Goal: Task Accomplishment & Management: Use online tool/utility

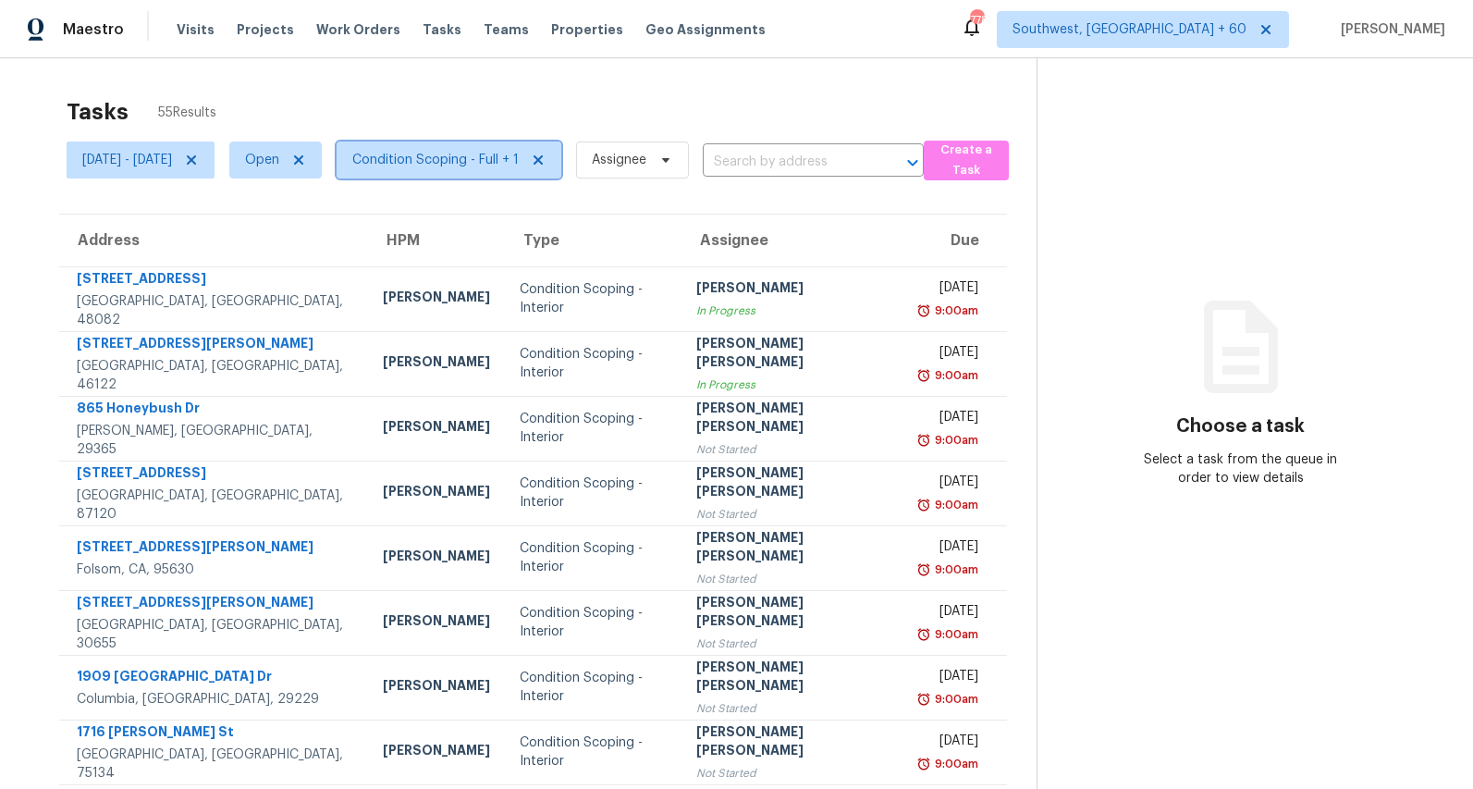
click at [477, 164] on span "Condition Scoping - Full + 1" at bounding box center [435, 160] width 166 height 18
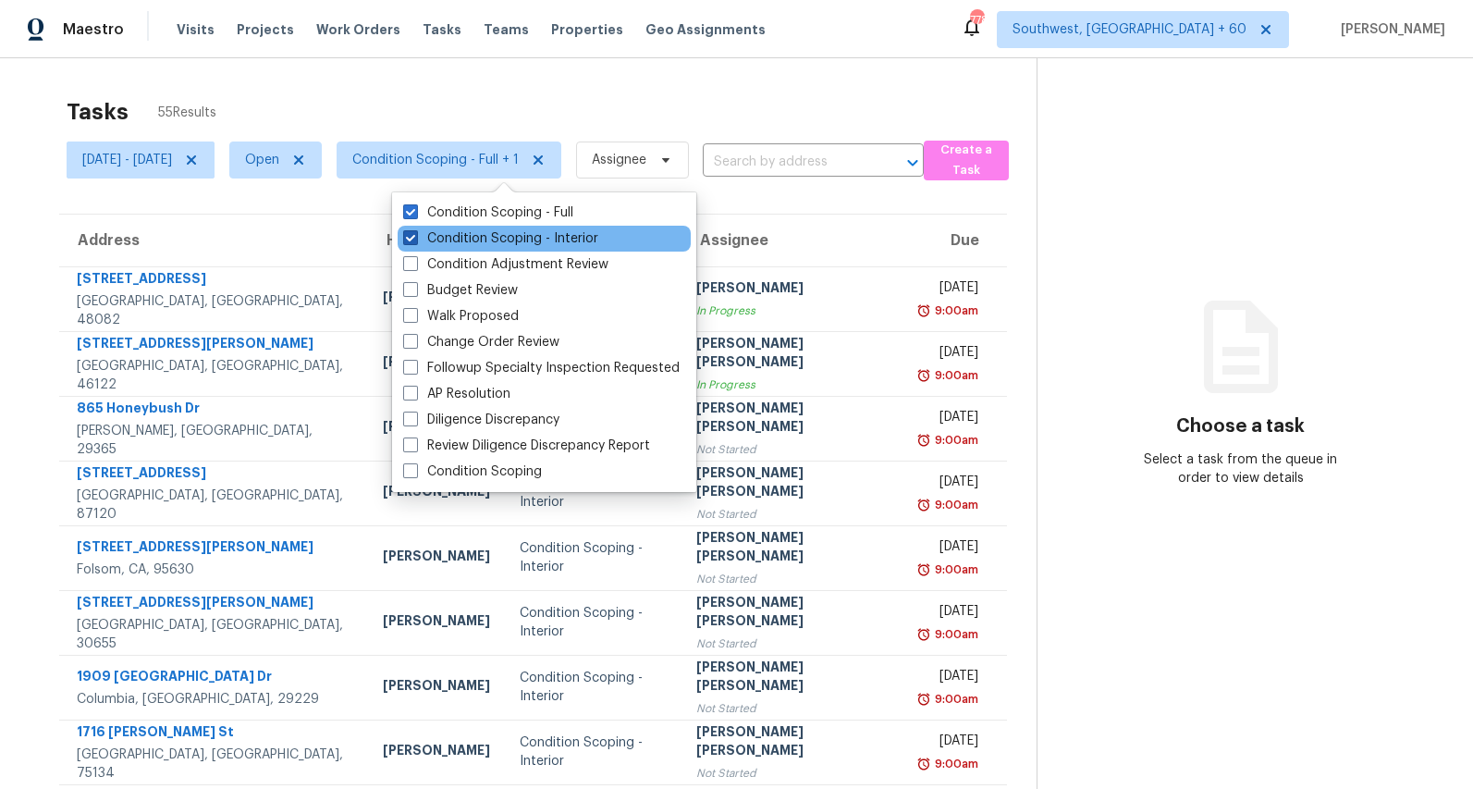
click at [460, 244] on label "Condition Scoping - Interior" at bounding box center [500, 238] width 195 height 18
click at [415, 241] on input "Condition Scoping - Interior" at bounding box center [409, 235] width 12 height 12
checkbox input "false"
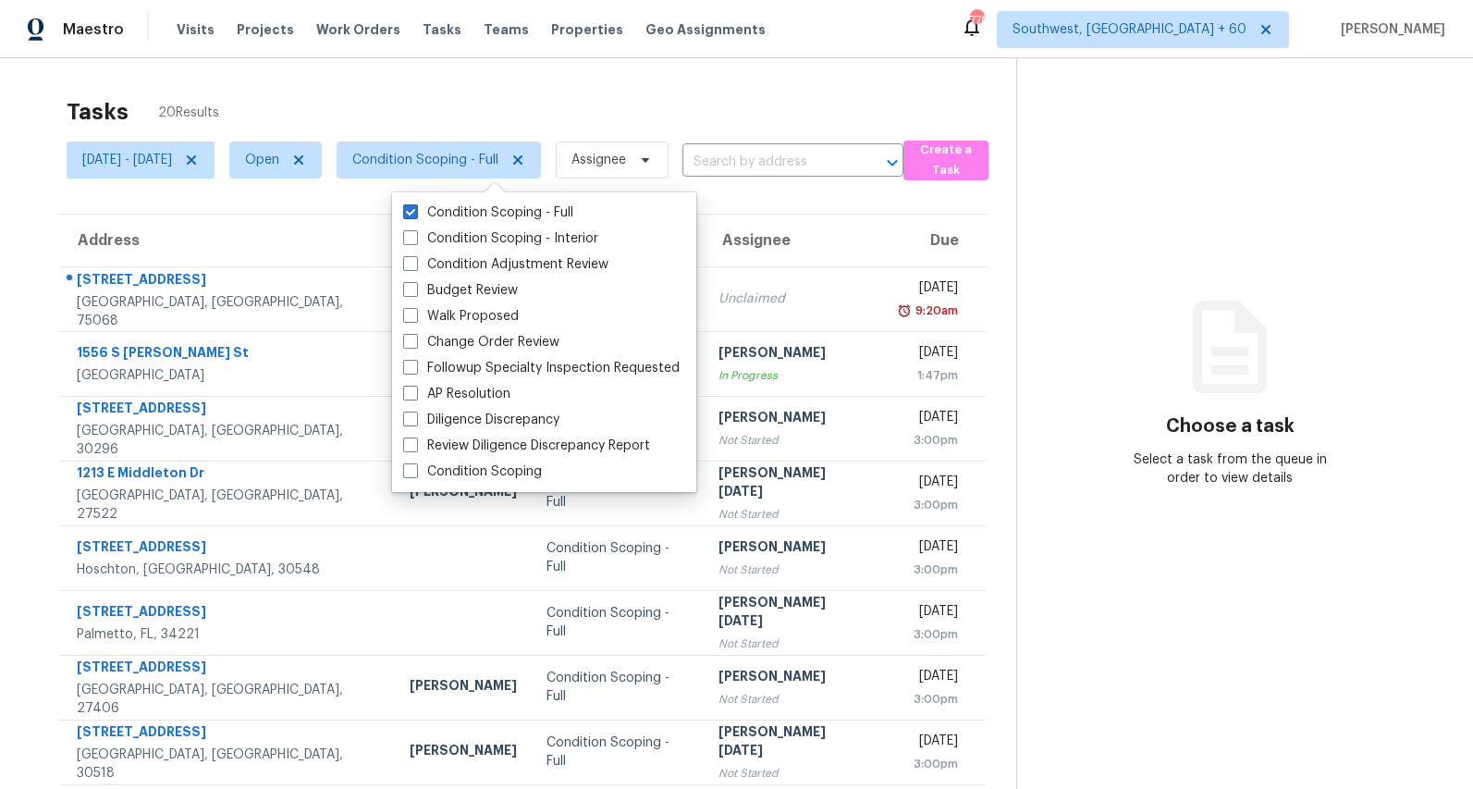
click at [447, 105] on div "Tasks 20 Results" at bounding box center [542, 112] width 950 height 48
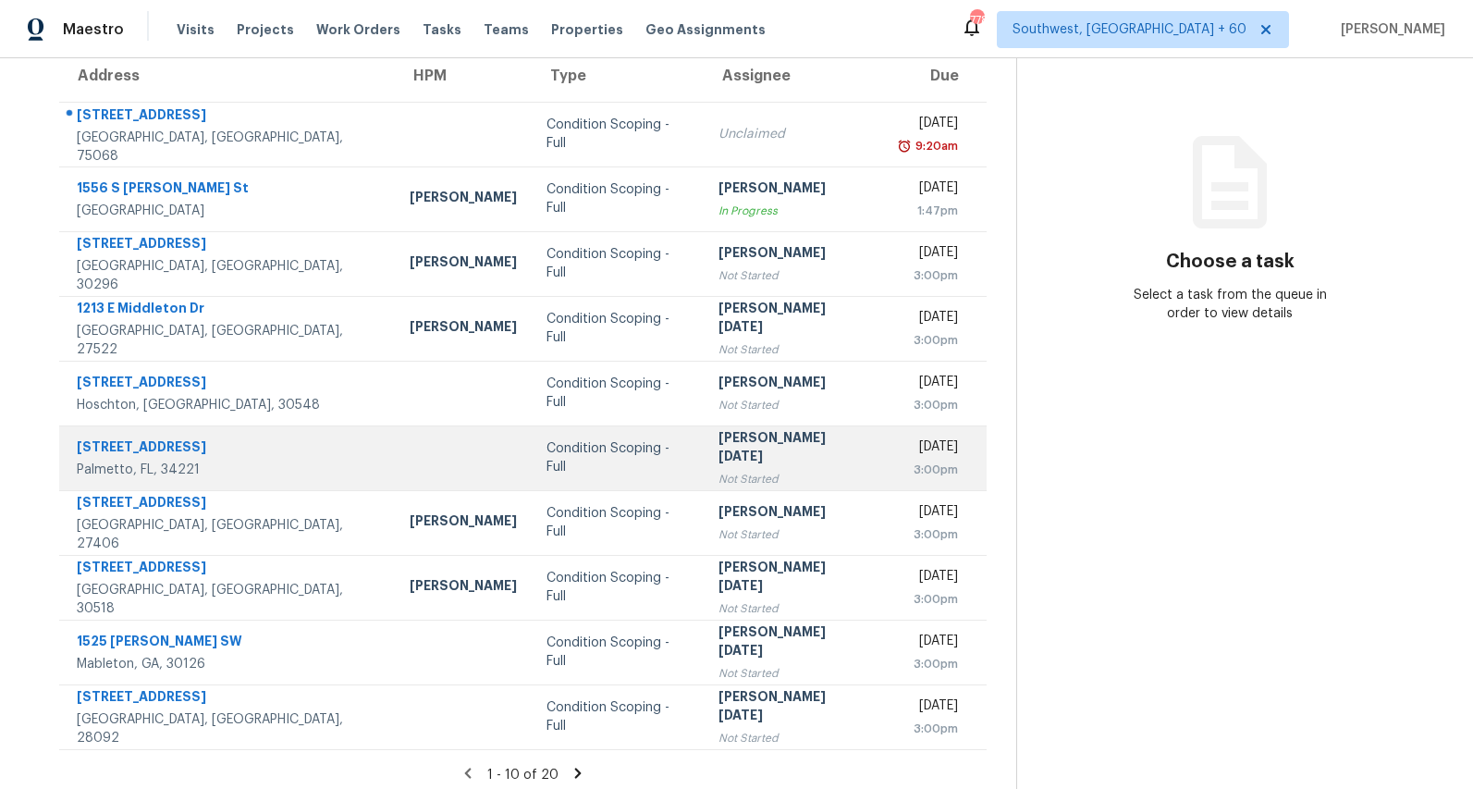
scroll to position [174, 0]
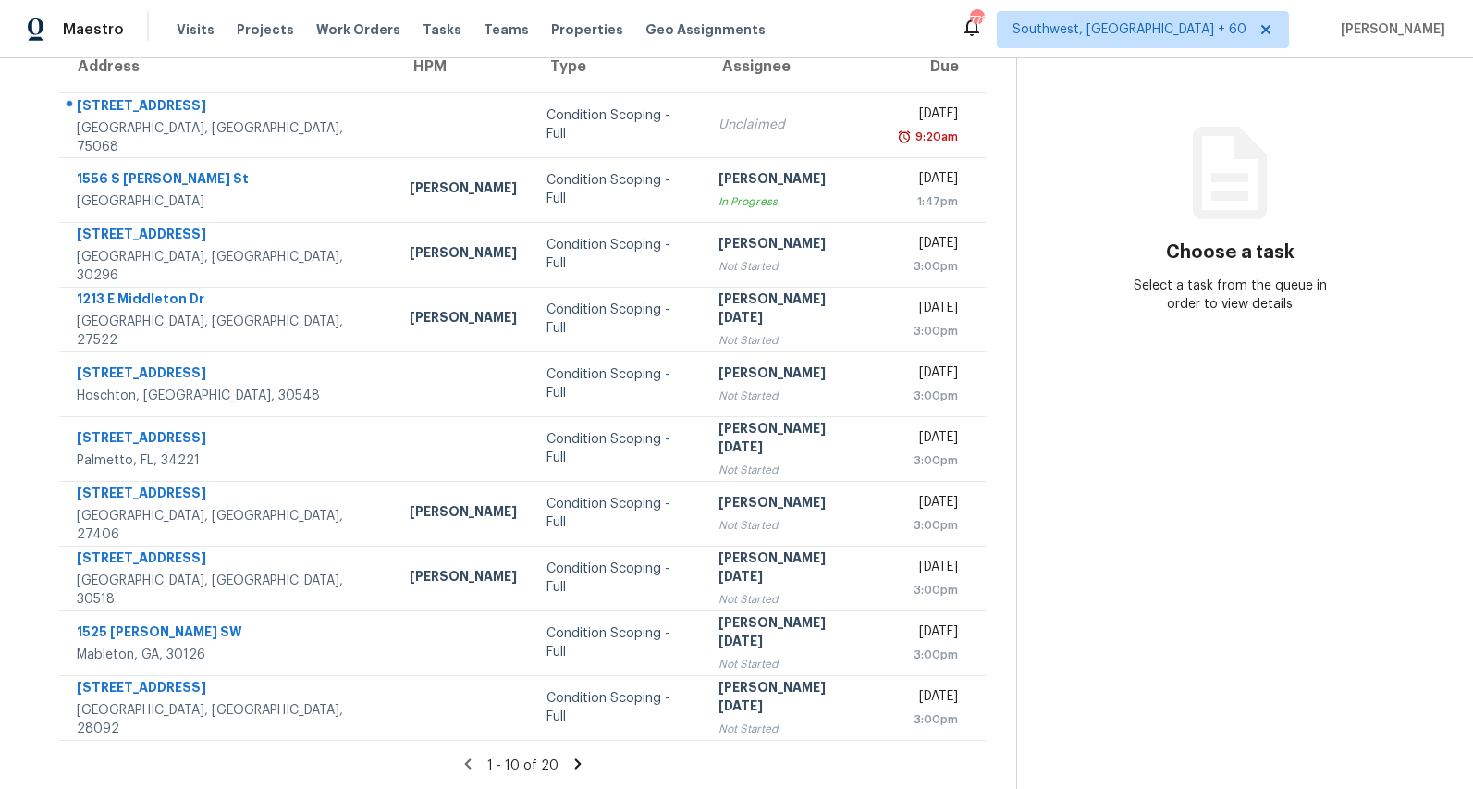
click at [581, 761] on icon at bounding box center [577, 763] width 6 height 10
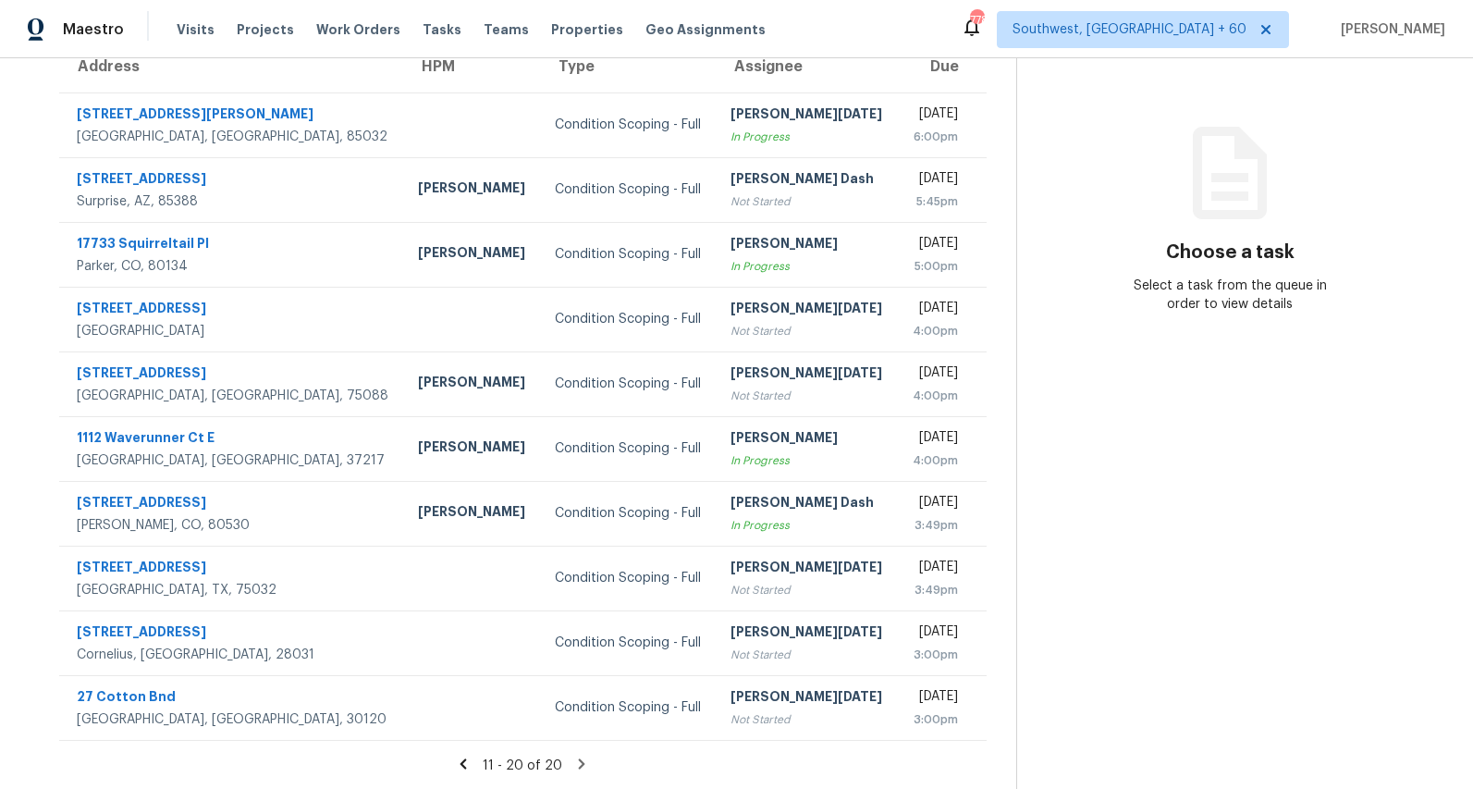
click at [467, 765] on icon at bounding box center [464, 763] width 6 height 10
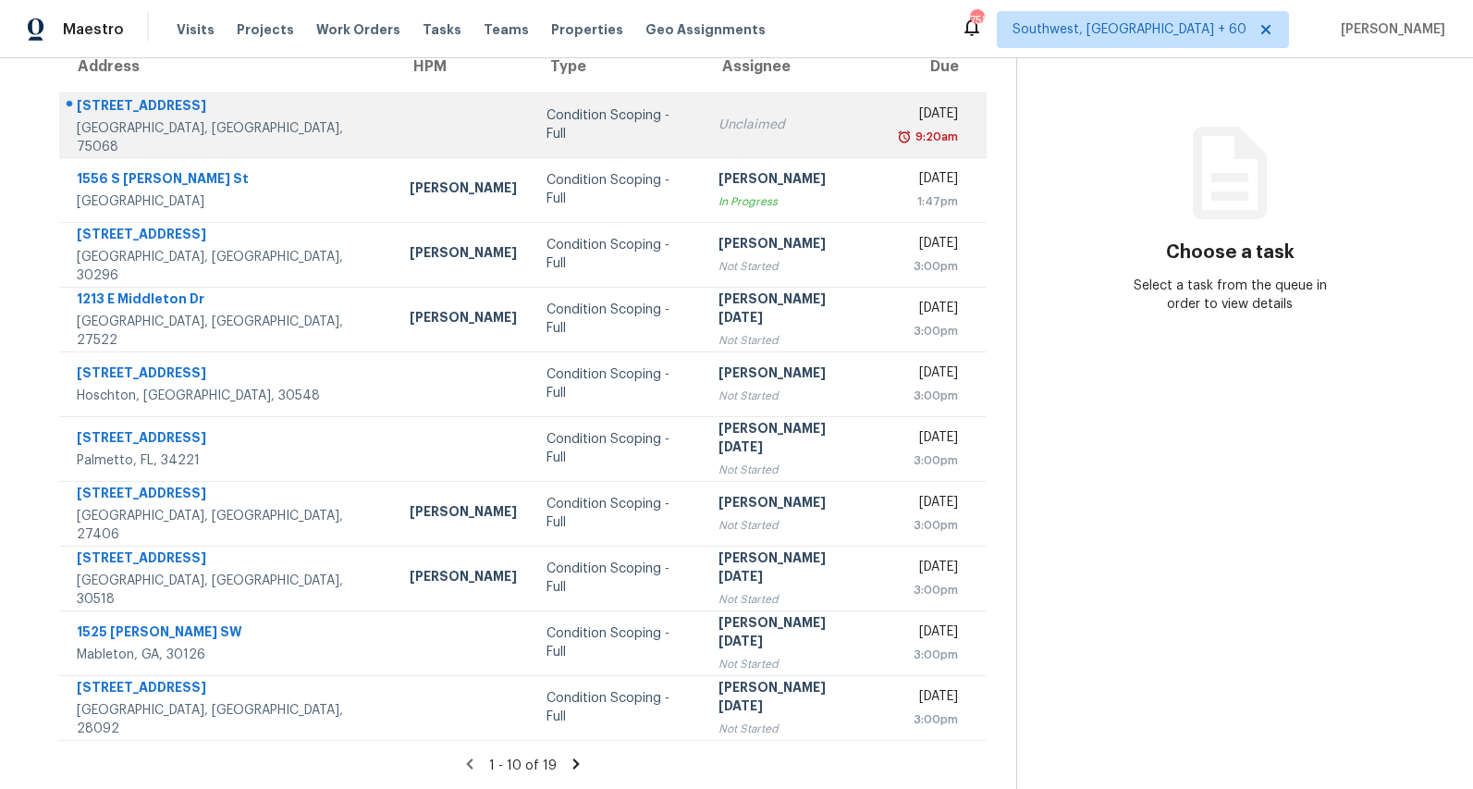
scroll to position [0, 0]
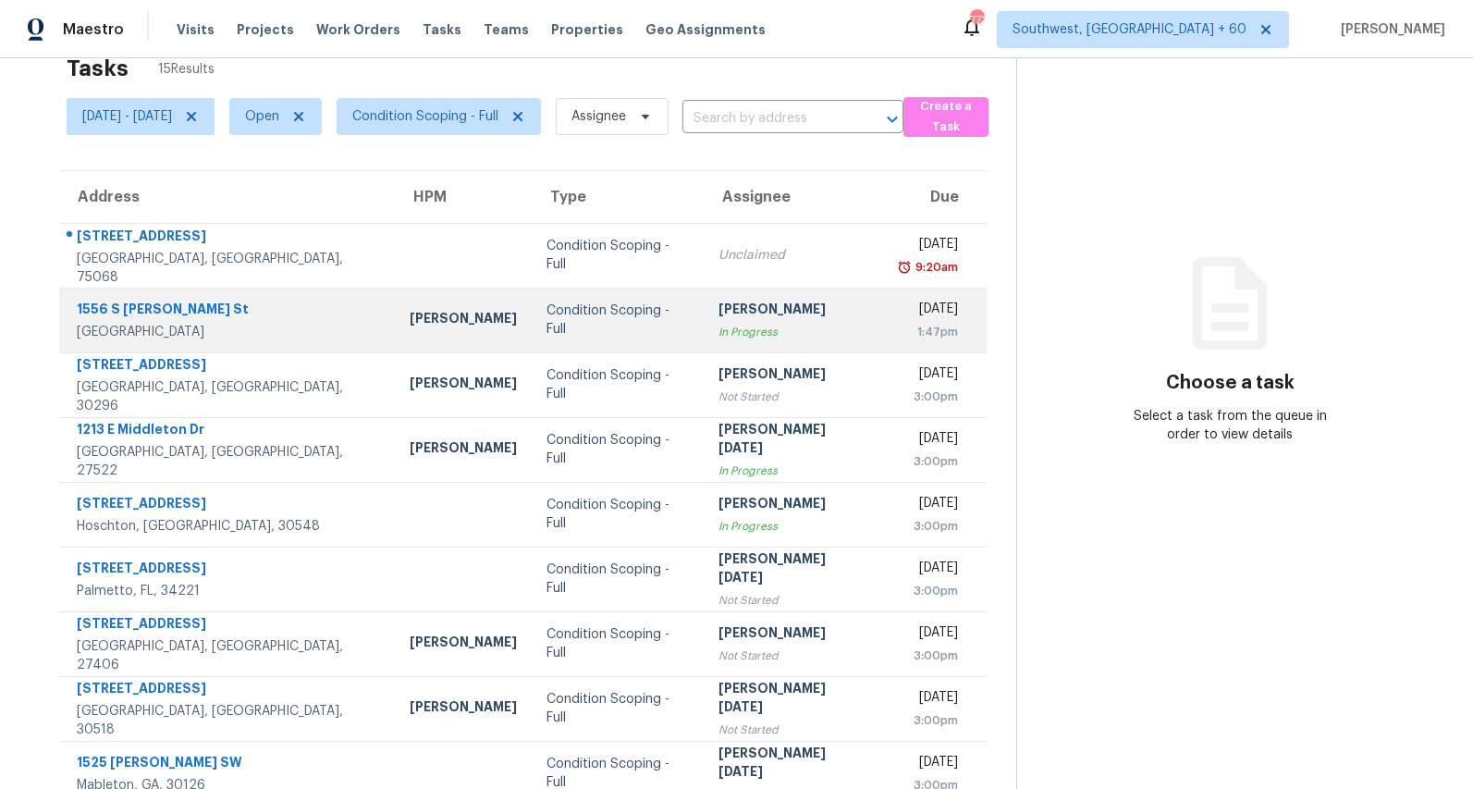
scroll to position [174, 0]
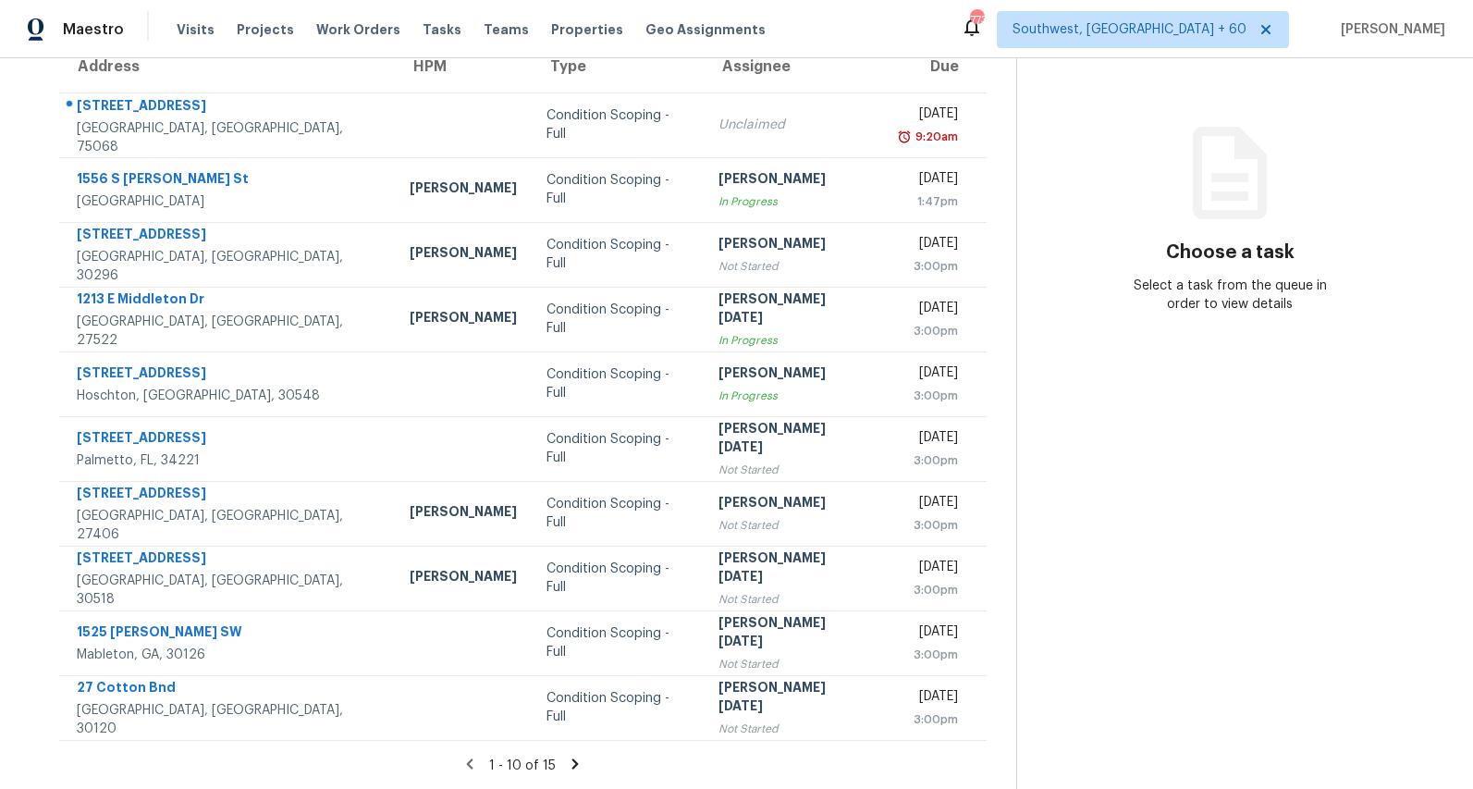
click at [579, 758] on icon at bounding box center [575, 763] width 6 height 10
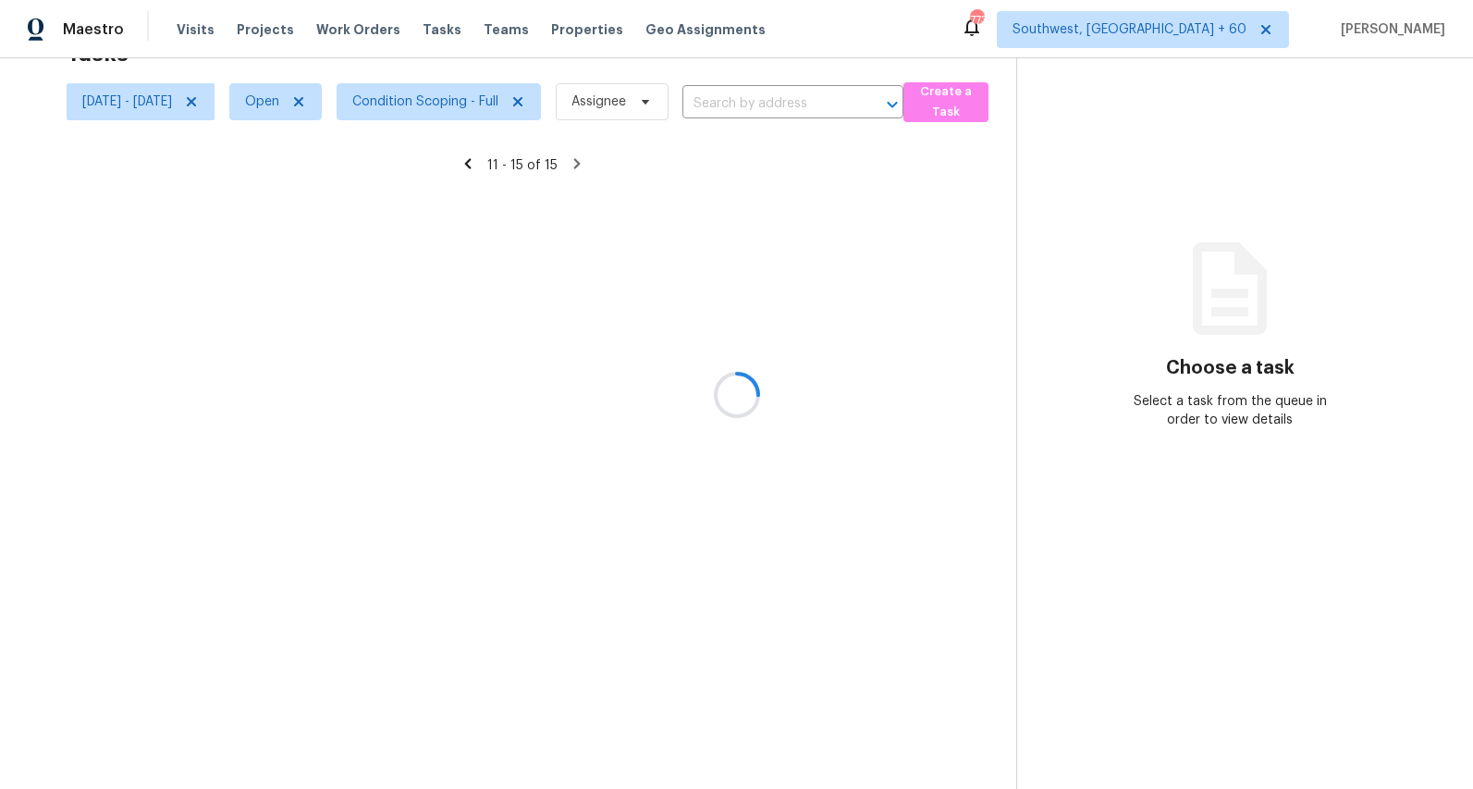
scroll to position [58, 0]
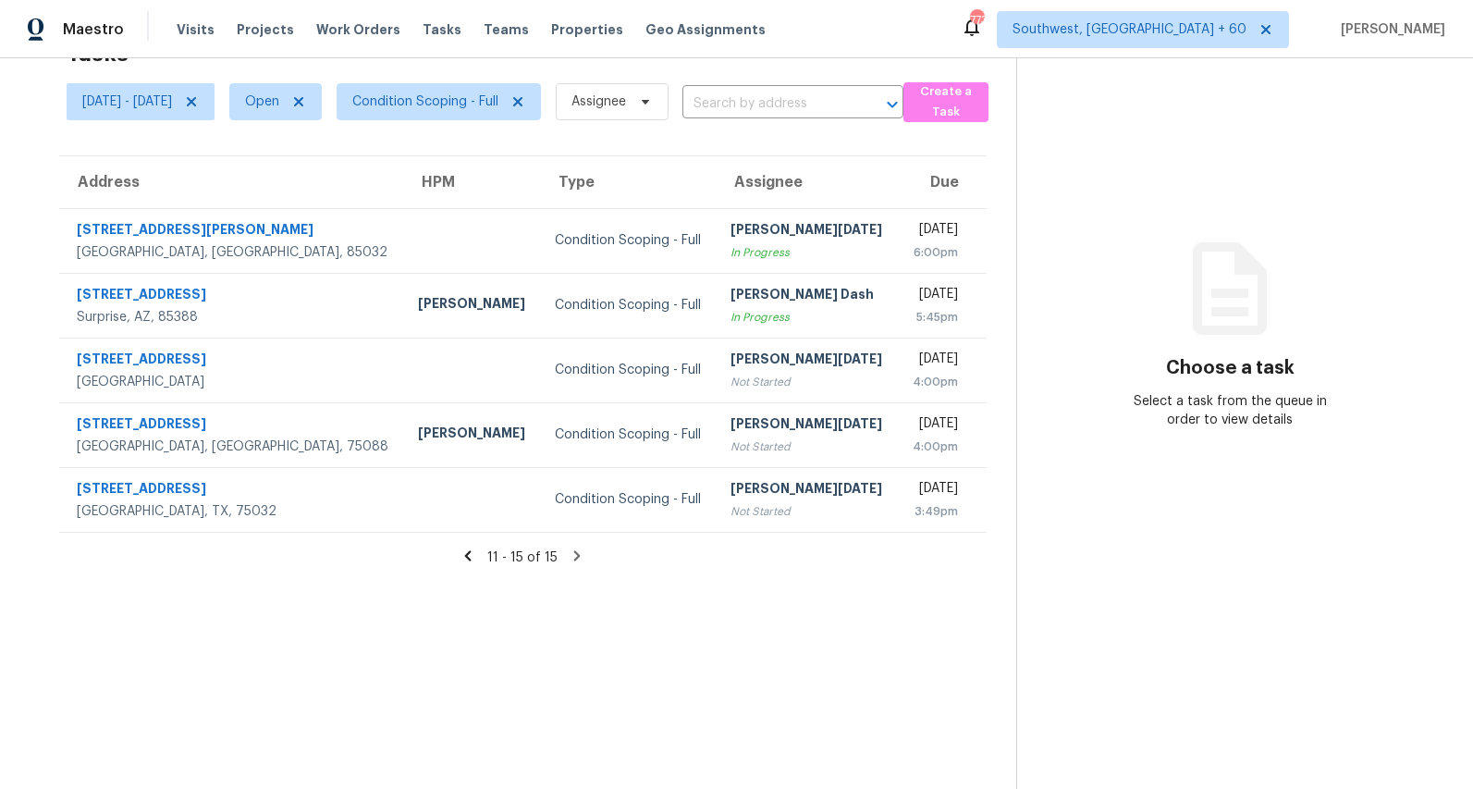
click at [472, 559] on icon at bounding box center [468, 555] width 6 height 10
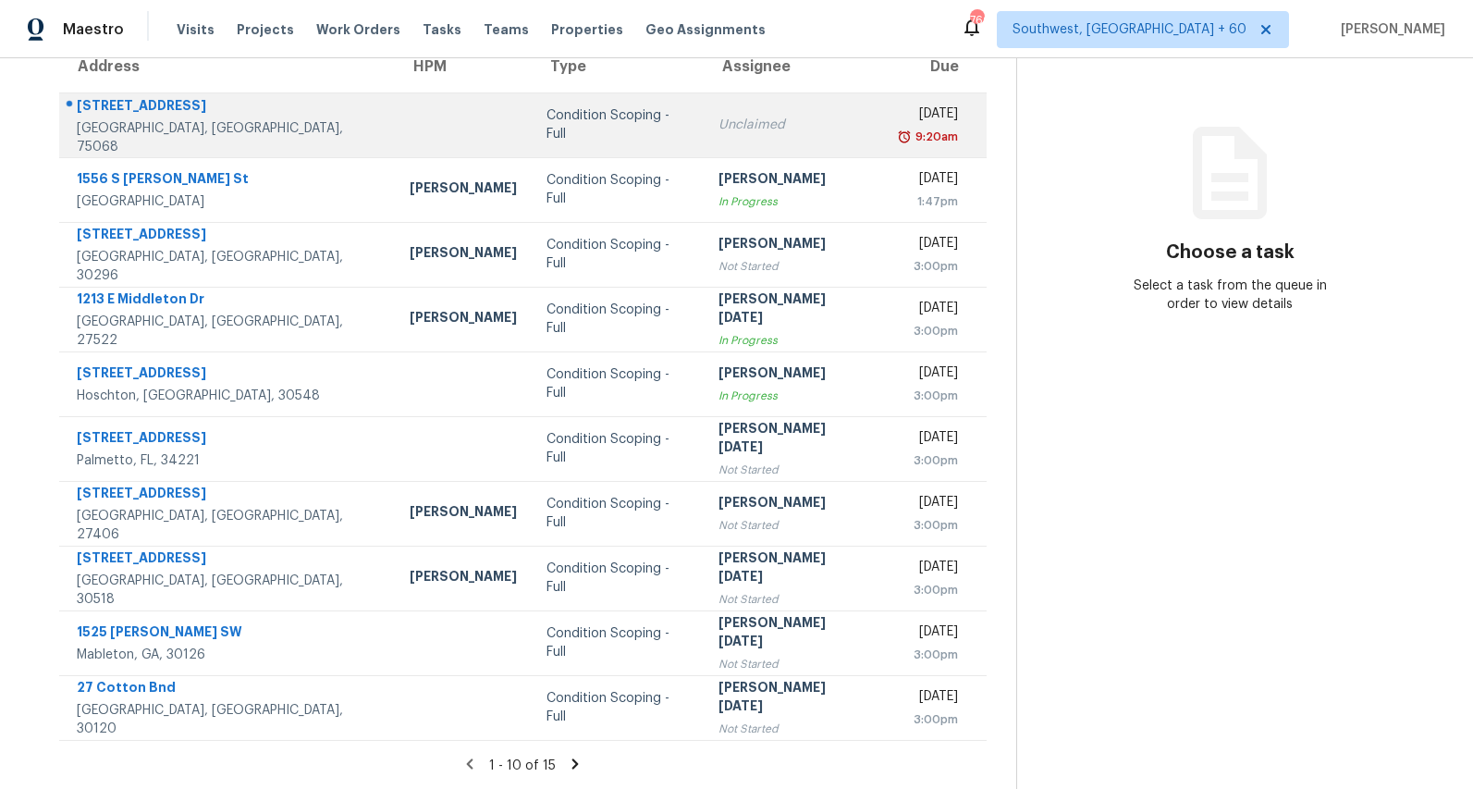
scroll to position [0, 0]
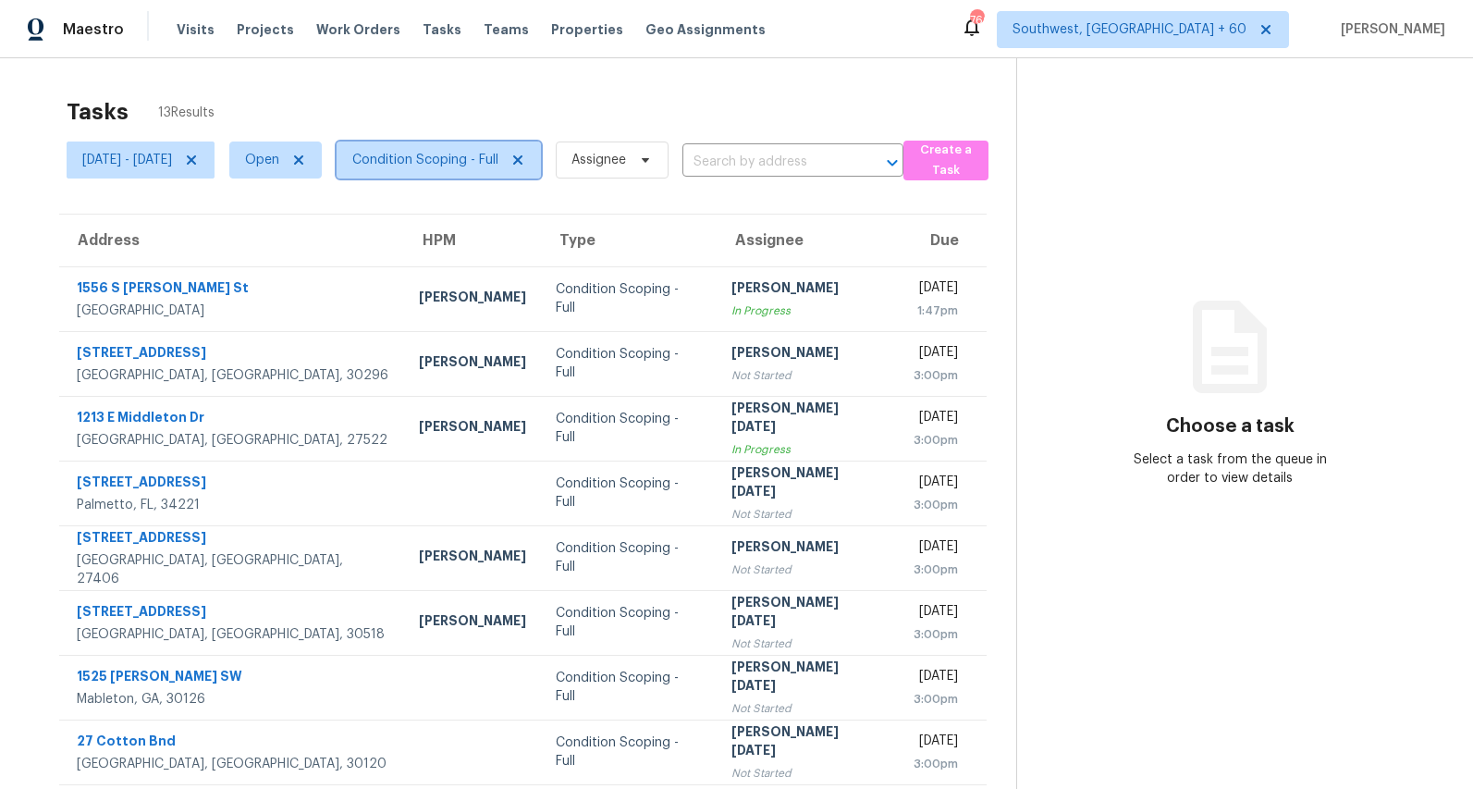
click at [484, 166] on span "Condition Scoping - Full" at bounding box center [425, 160] width 146 height 18
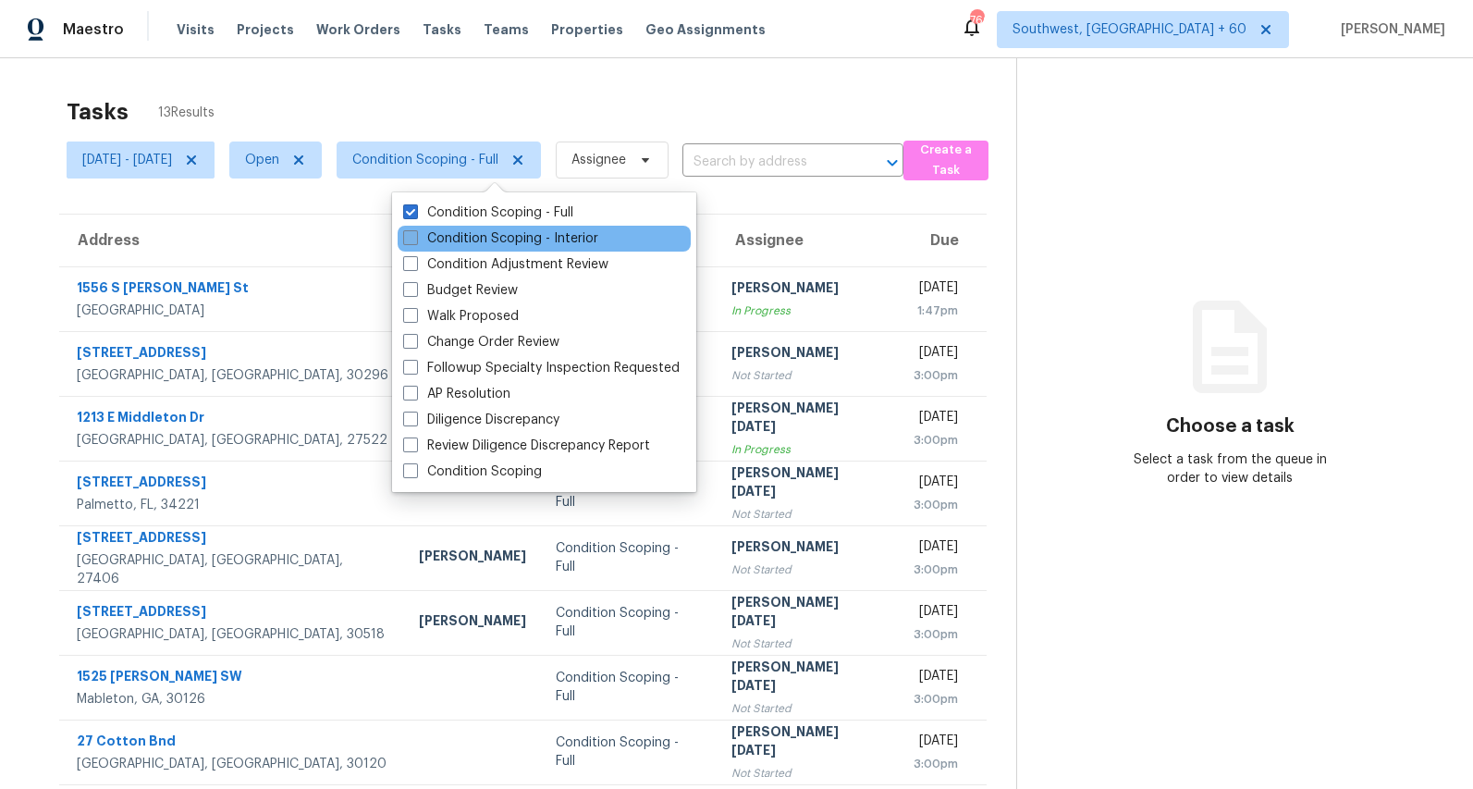
click at [473, 237] on label "Condition Scoping - Interior" at bounding box center [500, 238] width 195 height 18
click at [415, 237] on input "Condition Scoping - Interior" at bounding box center [409, 235] width 12 height 12
checkbox input "true"
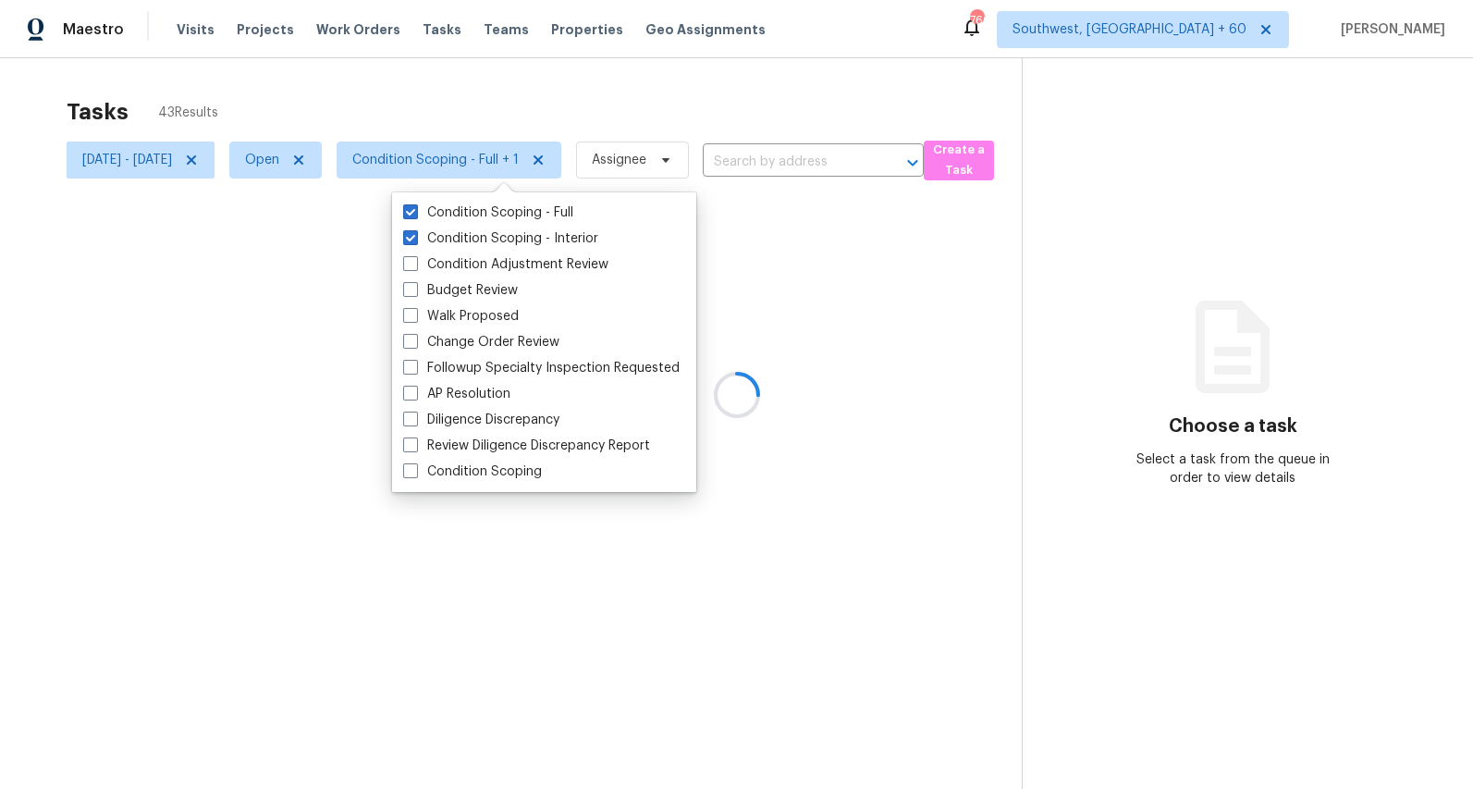
click at [421, 105] on div at bounding box center [736, 394] width 1473 height 789
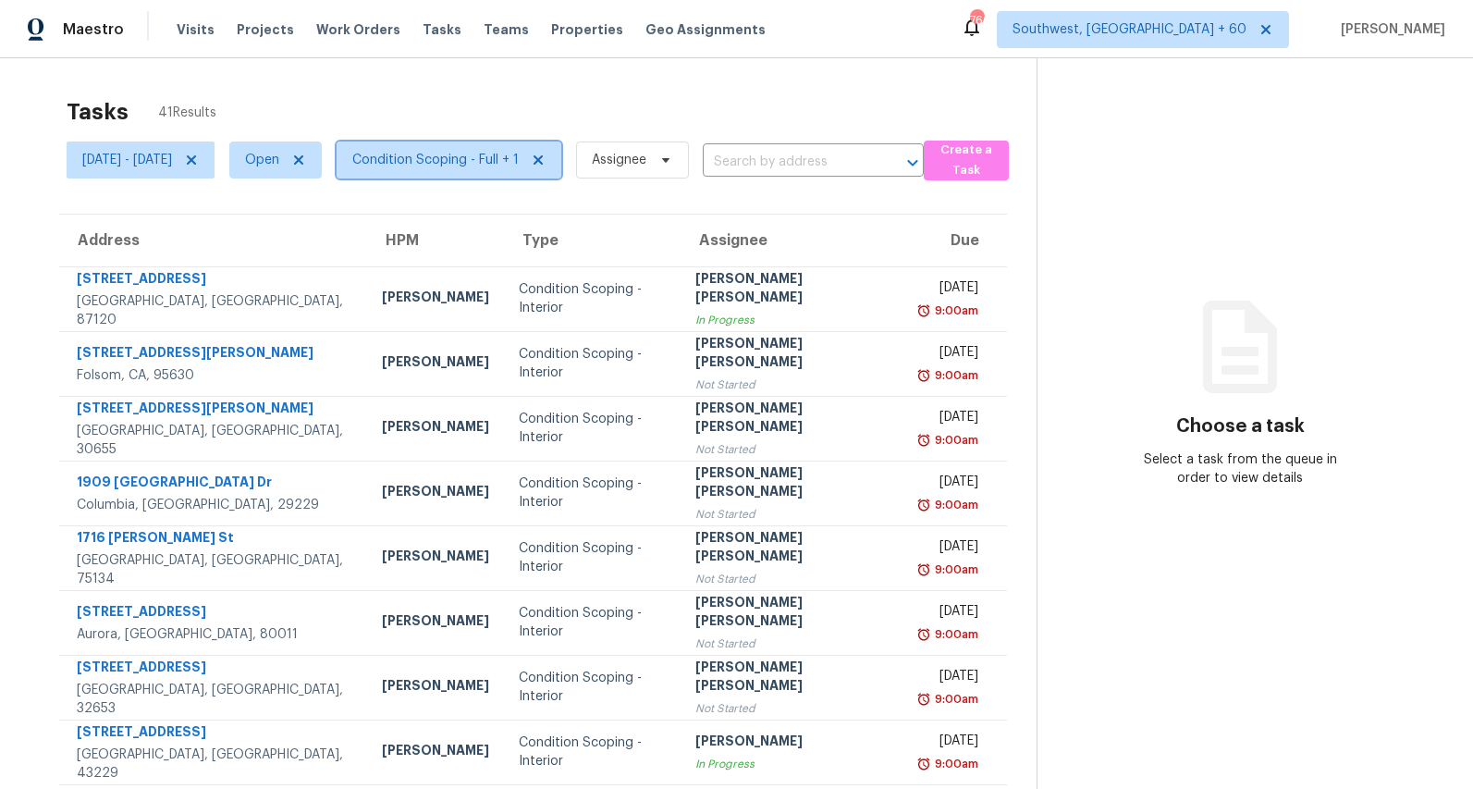
click at [487, 158] on span "Condition Scoping - Full + 1" at bounding box center [435, 160] width 166 height 18
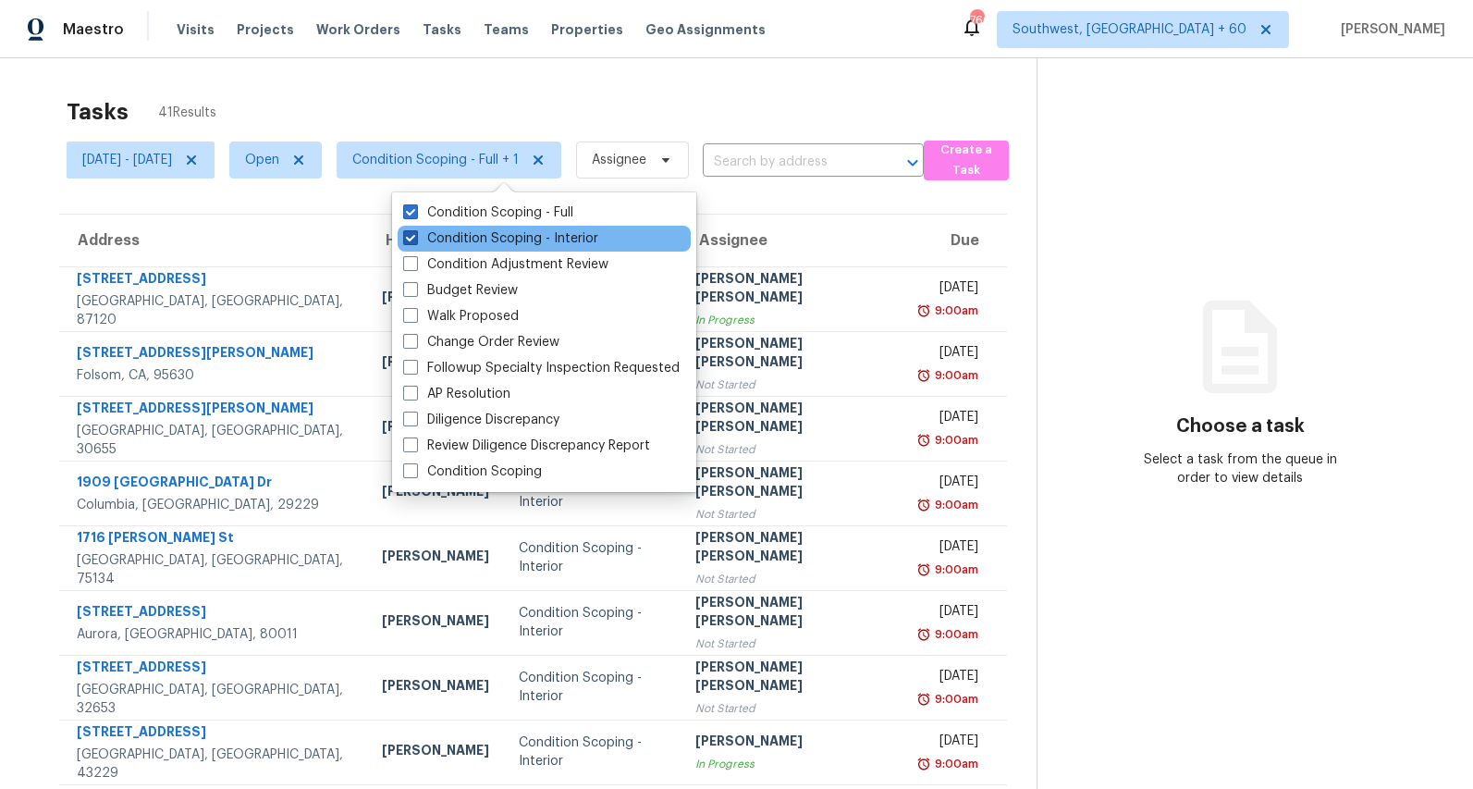
click at [481, 239] on label "Condition Scoping - Interior" at bounding box center [500, 238] width 195 height 18
click at [415, 239] on input "Condition Scoping - Interior" at bounding box center [409, 235] width 12 height 12
checkbox input "false"
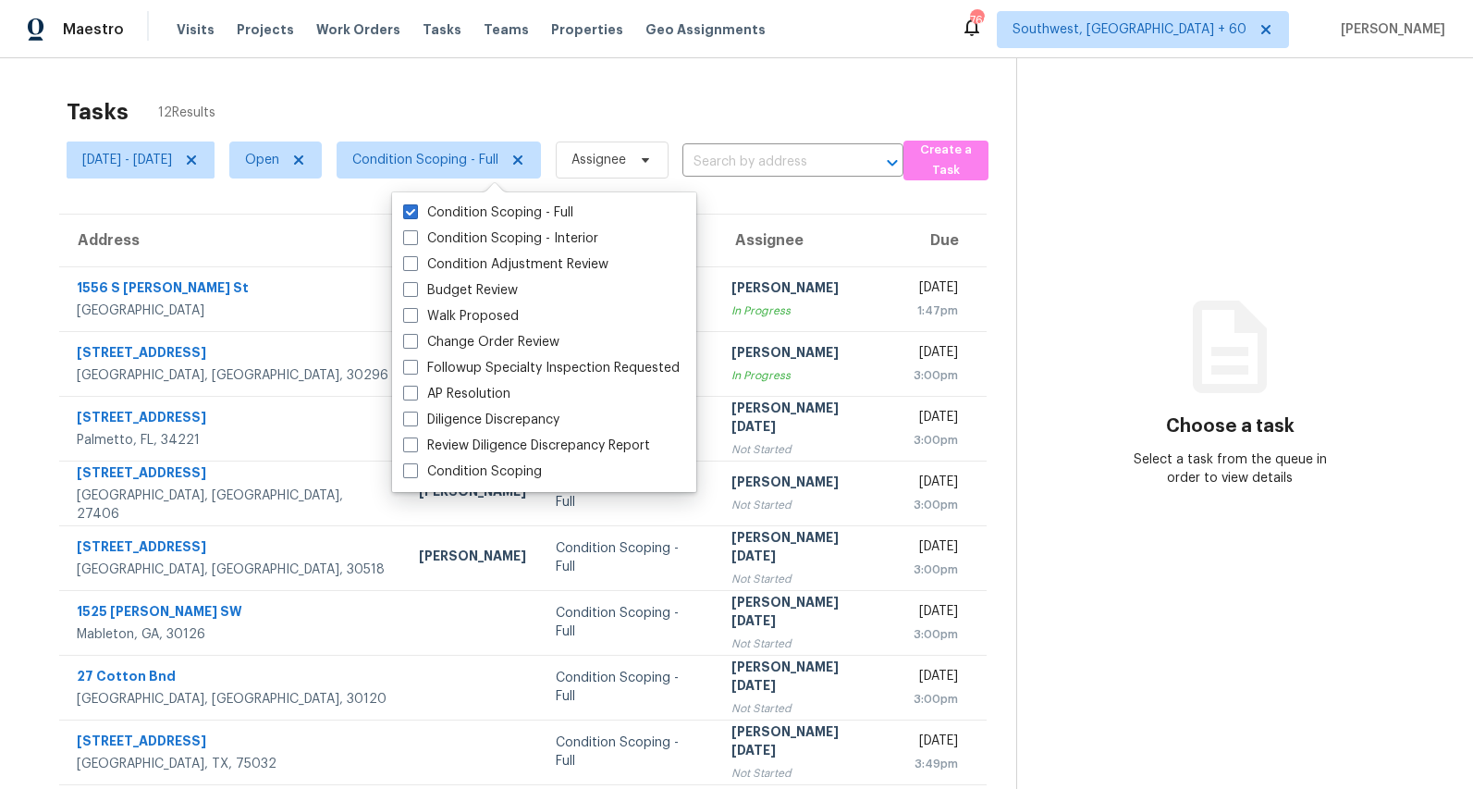
click at [684, 112] on div "Tasks 12 Results" at bounding box center [542, 112] width 950 height 48
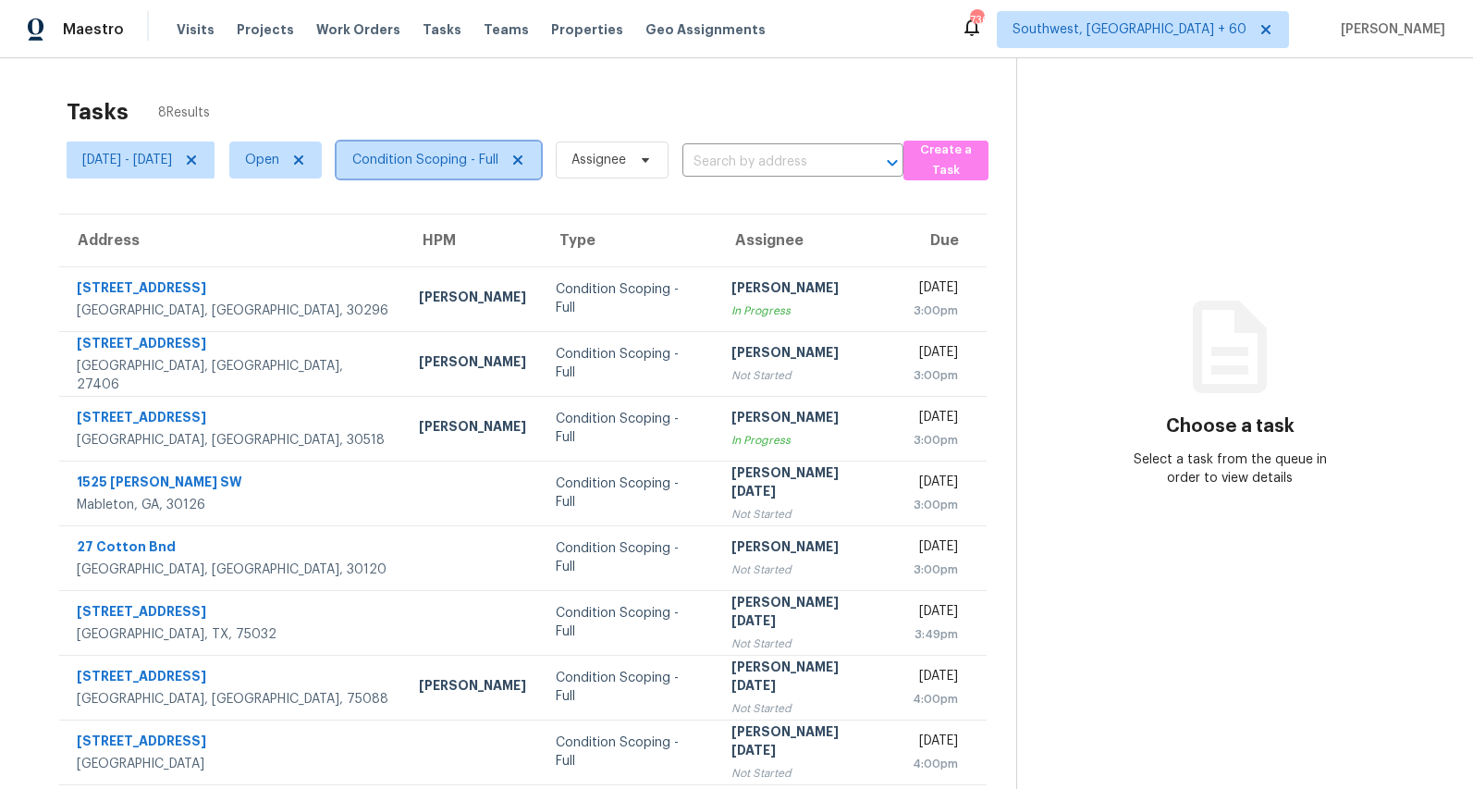
click at [459, 160] on span "Condition Scoping - Full" at bounding box center [425, 160] width 146 height 18
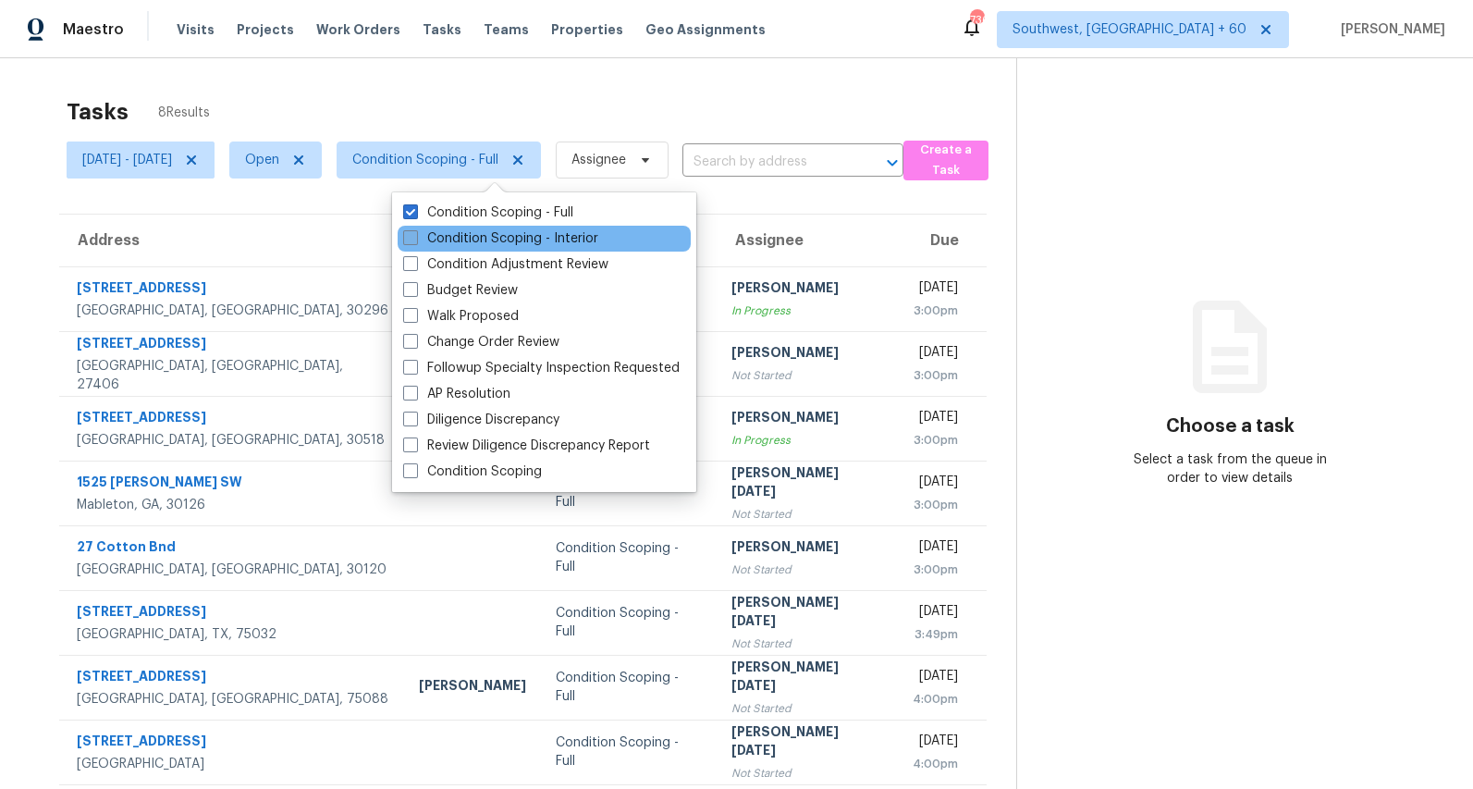
click at [442, 234] on label "Condition Scoping - Interior" at bounding box center [500, 238] width 195 height 18
click at [415, 234] on input "Condition Scoping - Interior" at bounding box center [409, 235] width 12 height 12
checkbox input "true"
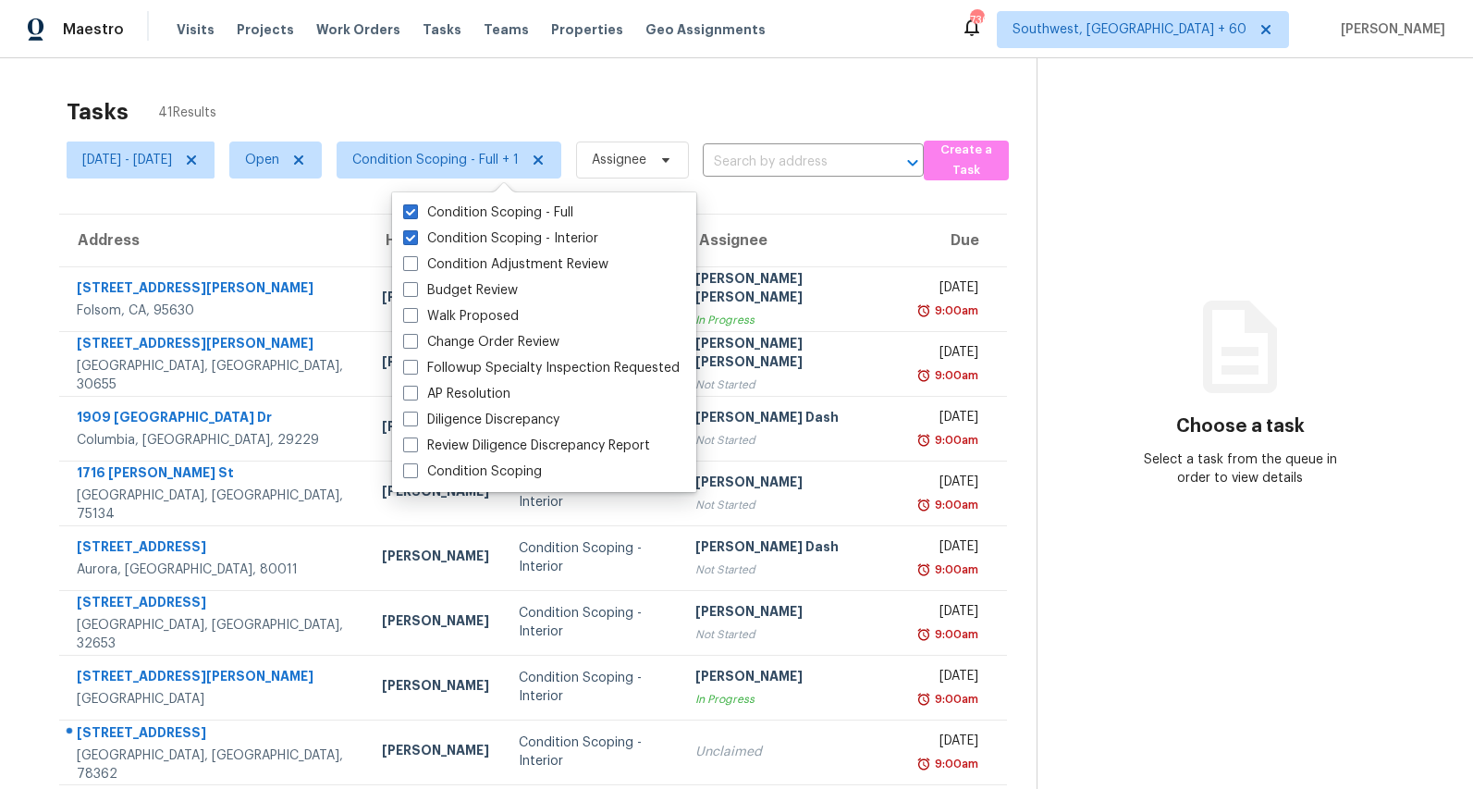
click at [340, 95] on div "Tasks 41 Results" at bounding box center [552, 112] width 970 height 48
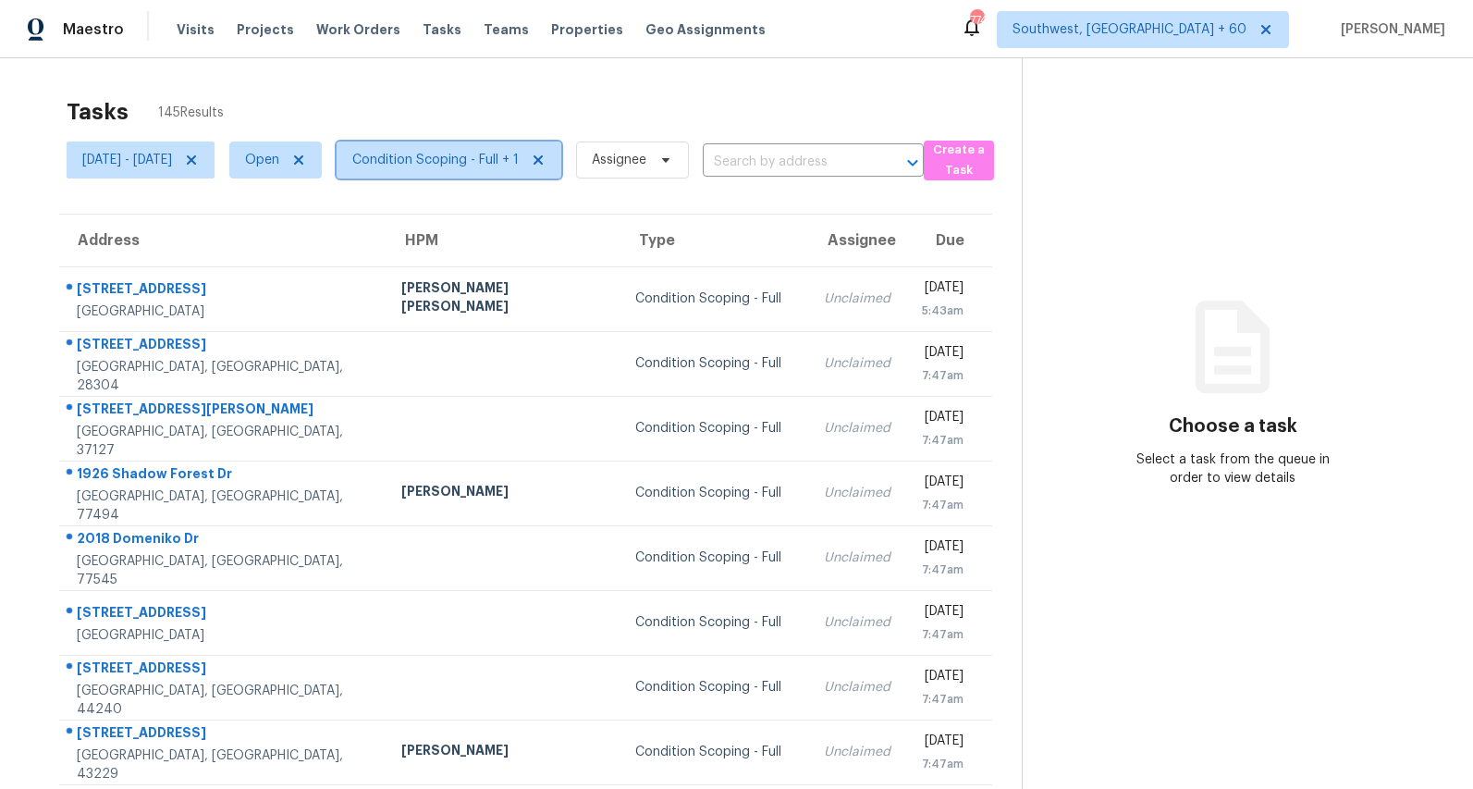
click at [510, 169] on span "Condition Scoping - Full + 1" at bounding box center [449, 159] width 225 height 37
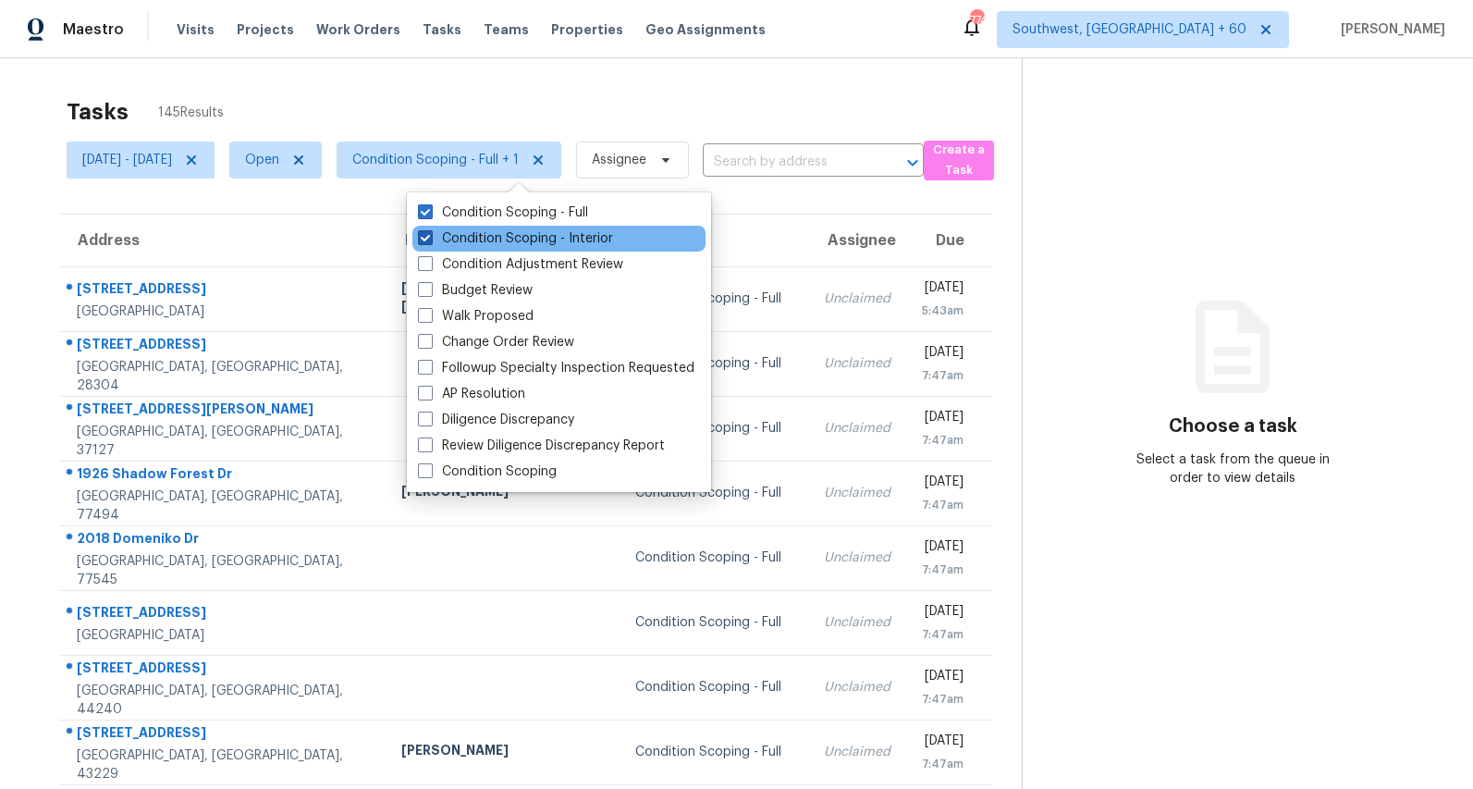
click at [523, 236] on label "Condition Scoping - Interior" at bounding box center [515, 238] width 195 height 18
click at [430, 236] on input "Condition Scoping - Interior" at bounding box center [424, 235] width 12 height 12
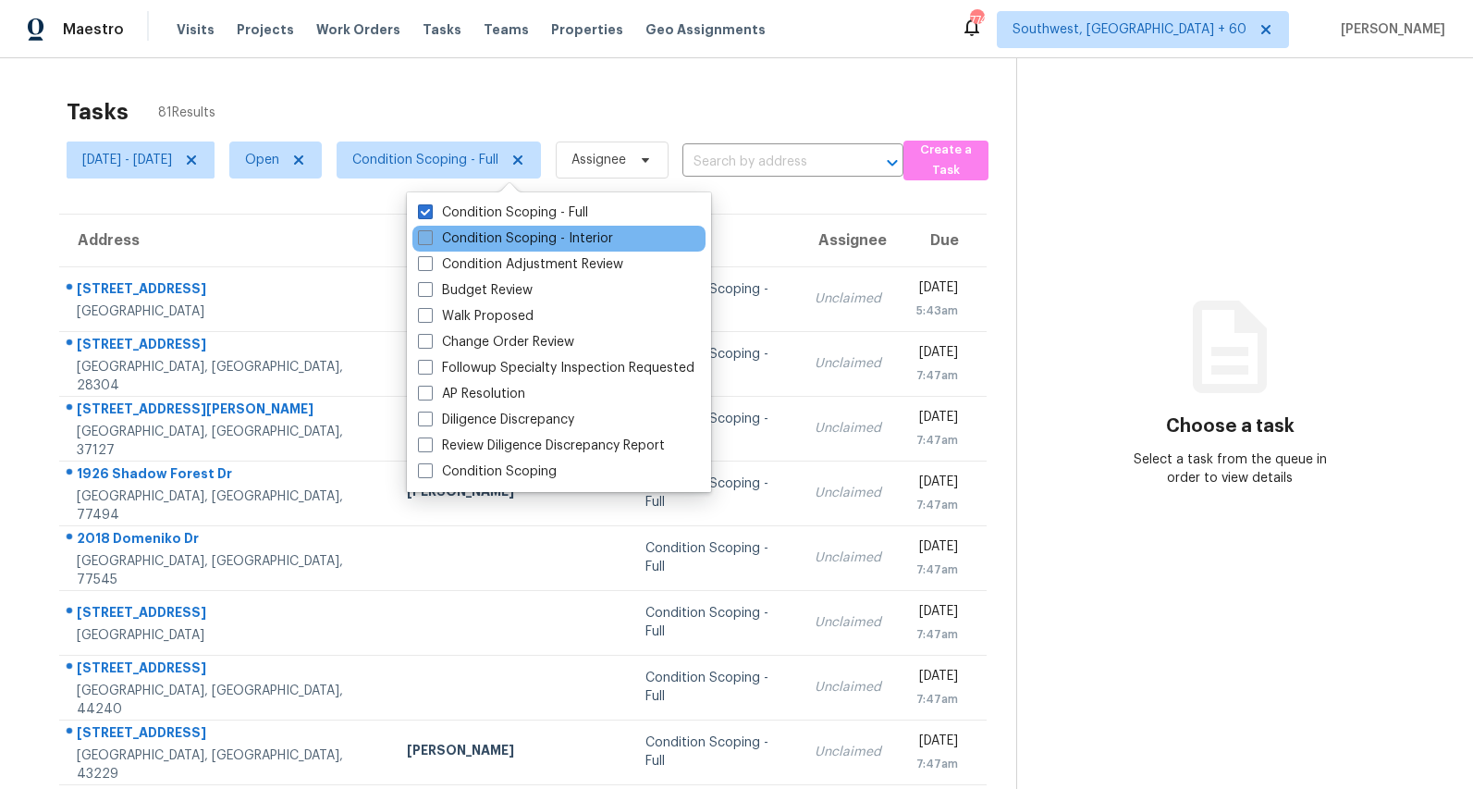
click at [523, 236] on label "Condition Scoping - Interior" at bounding box center [515, 238] width 195 height 18
click at [430, 236] on input "Condition Scoping - Interior" at bounding box center [424, 235] width 12 height 12
checkbox input "true"
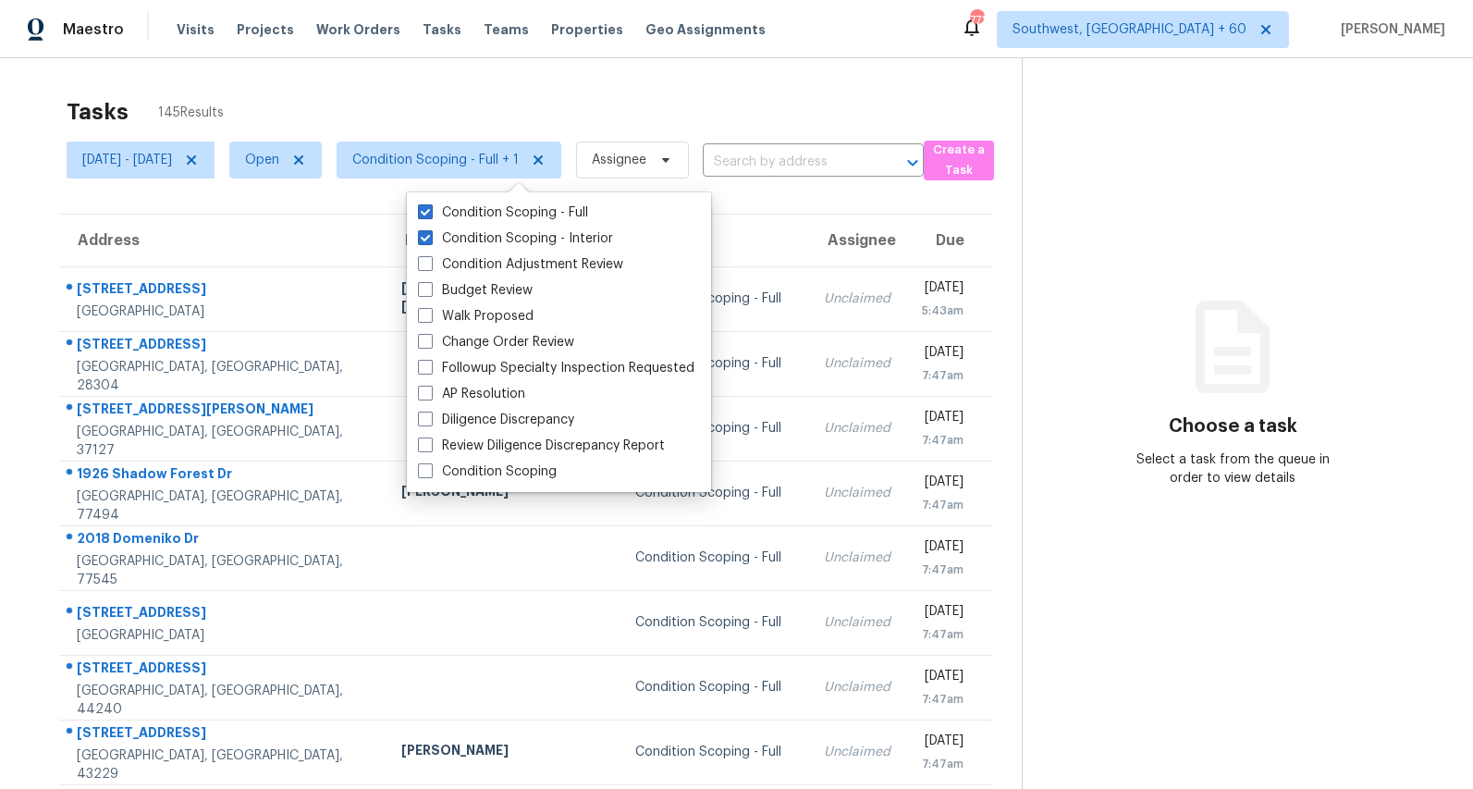
click at [486, 88] on div "Tasks 145 Results" at bounding box center [544, 112] width 955 height 48
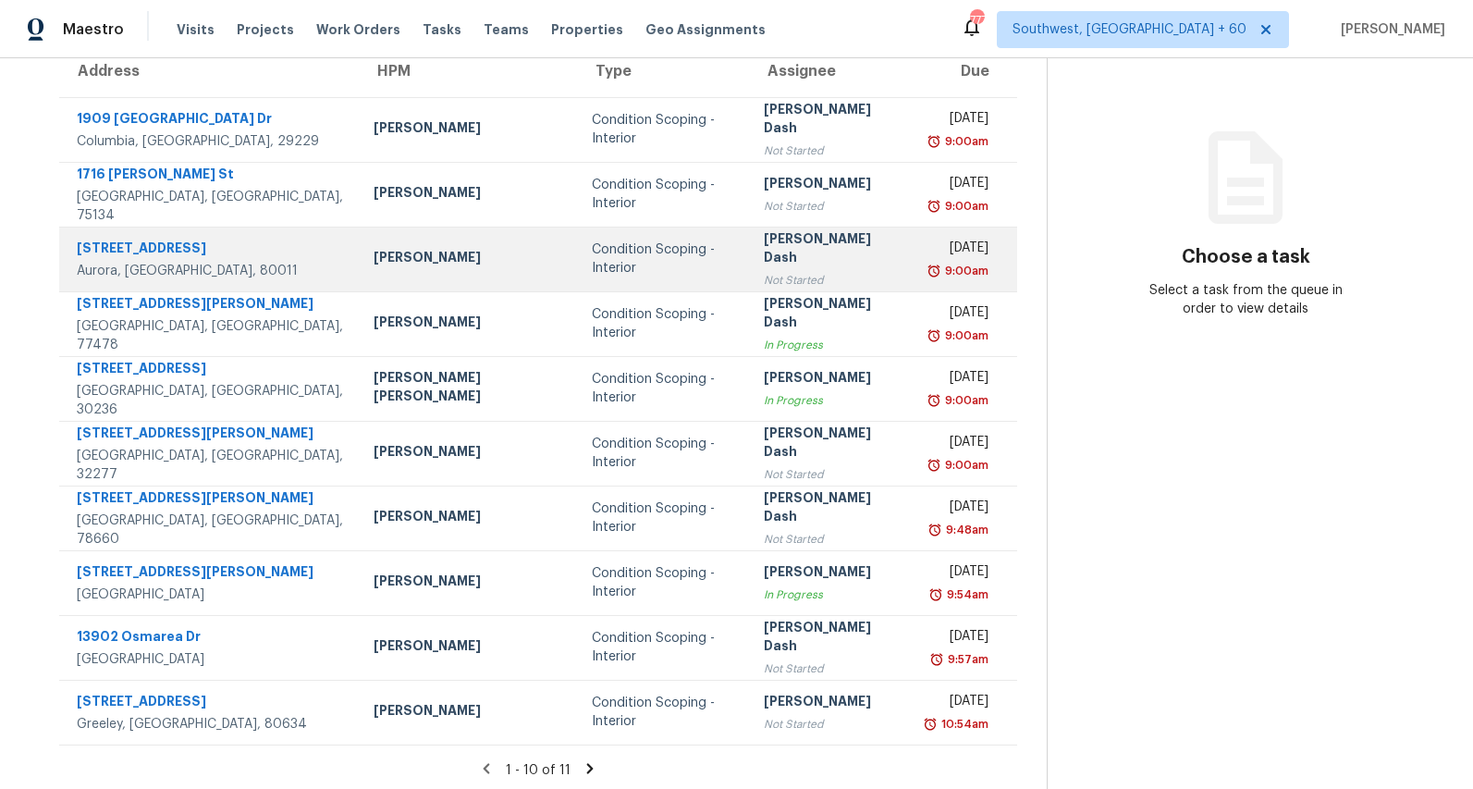
scroll to position [174, 0]
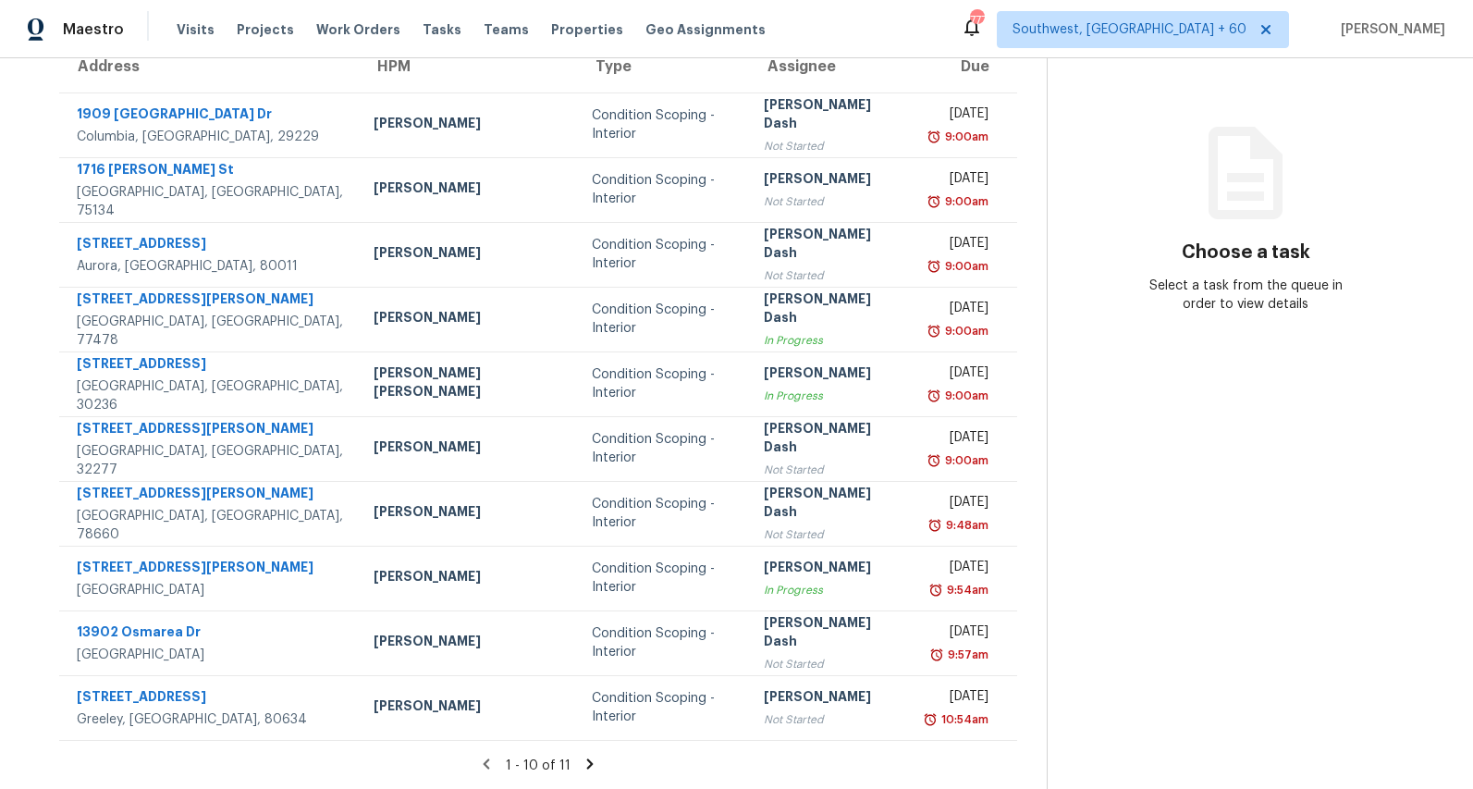
click at [586, 764] on icon at bounding box center [590, 764] width 17 height 17
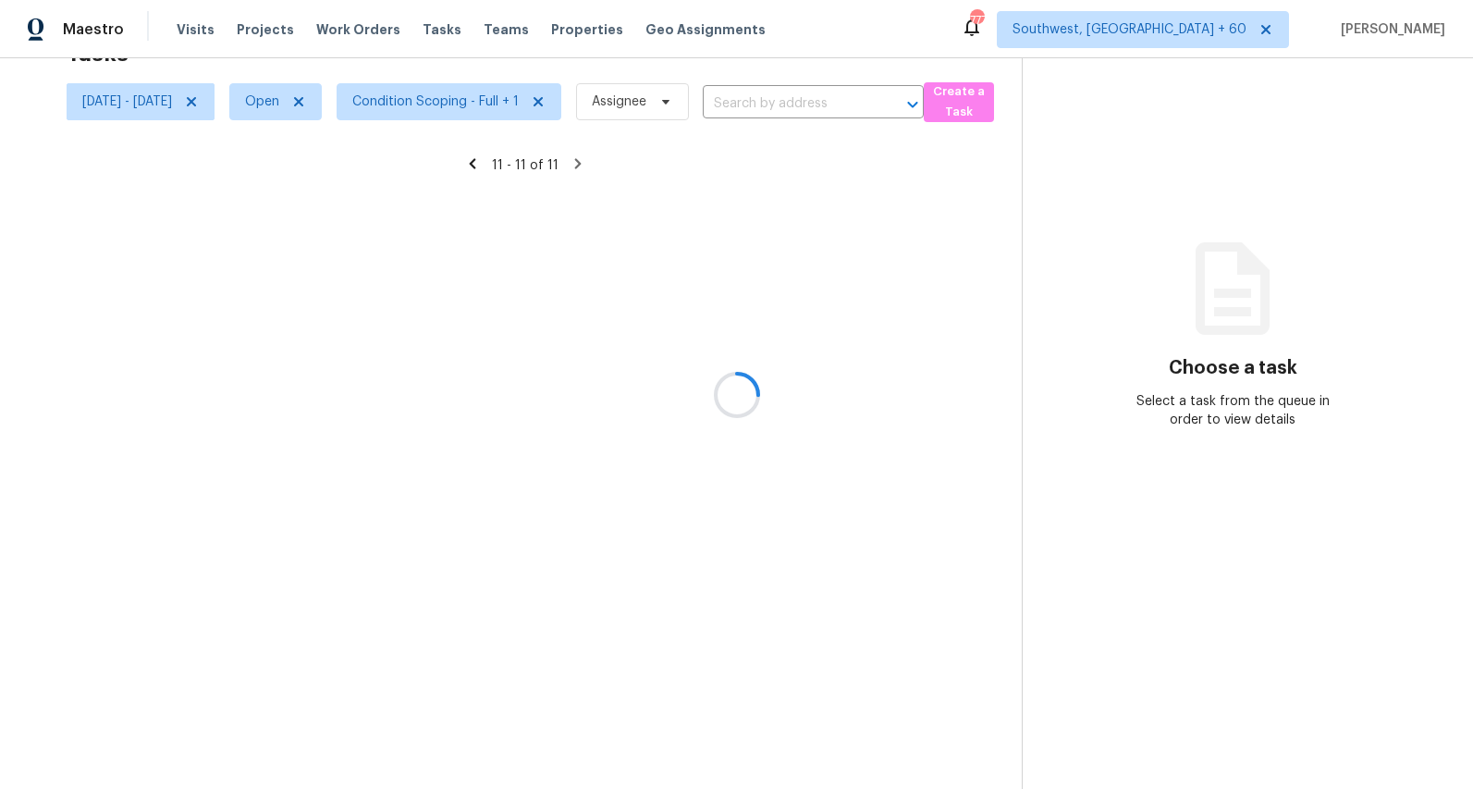
scroll to position [58, 0]
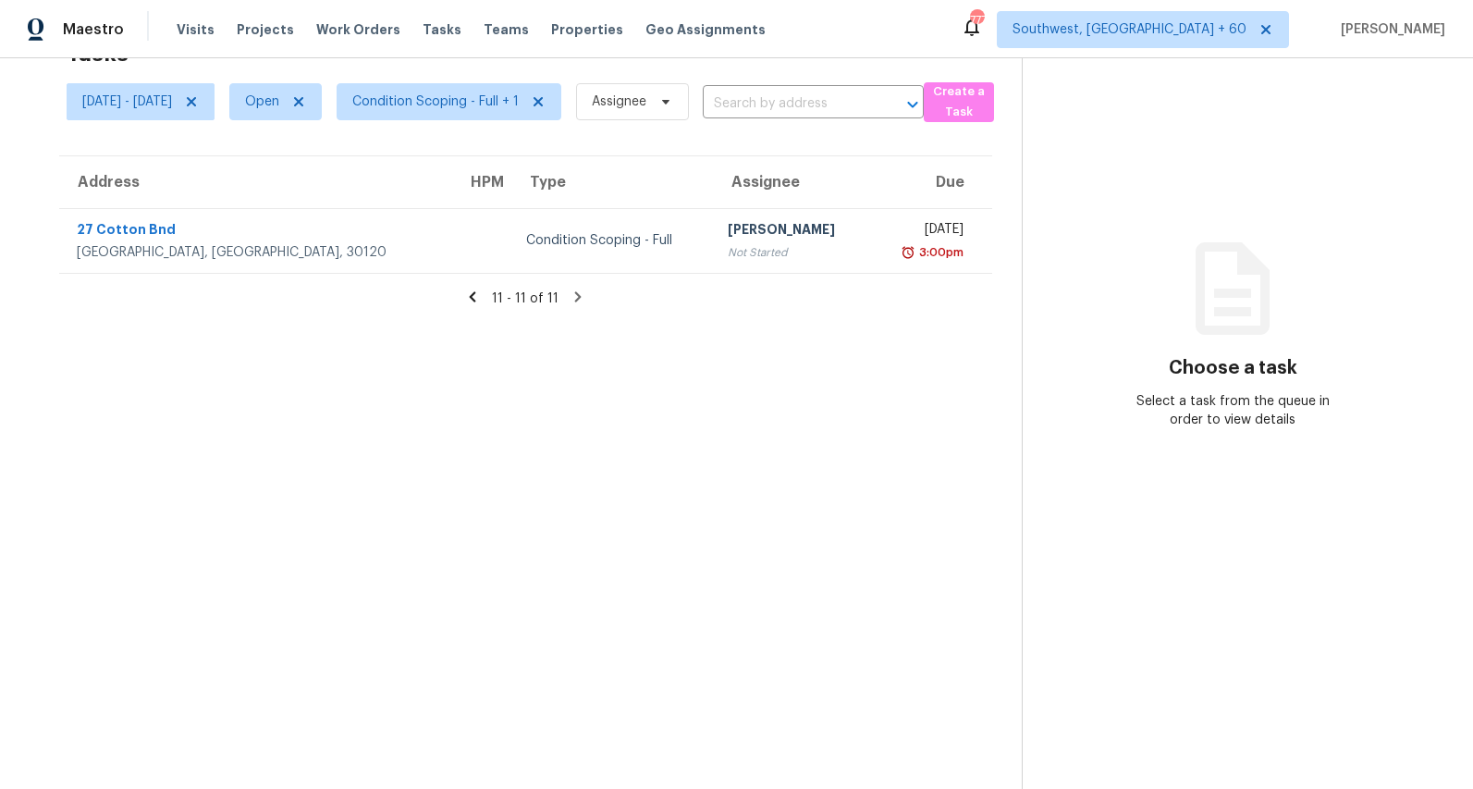
click at [481, 295] on icon at bounding box center [472, 297] width 17 height 17
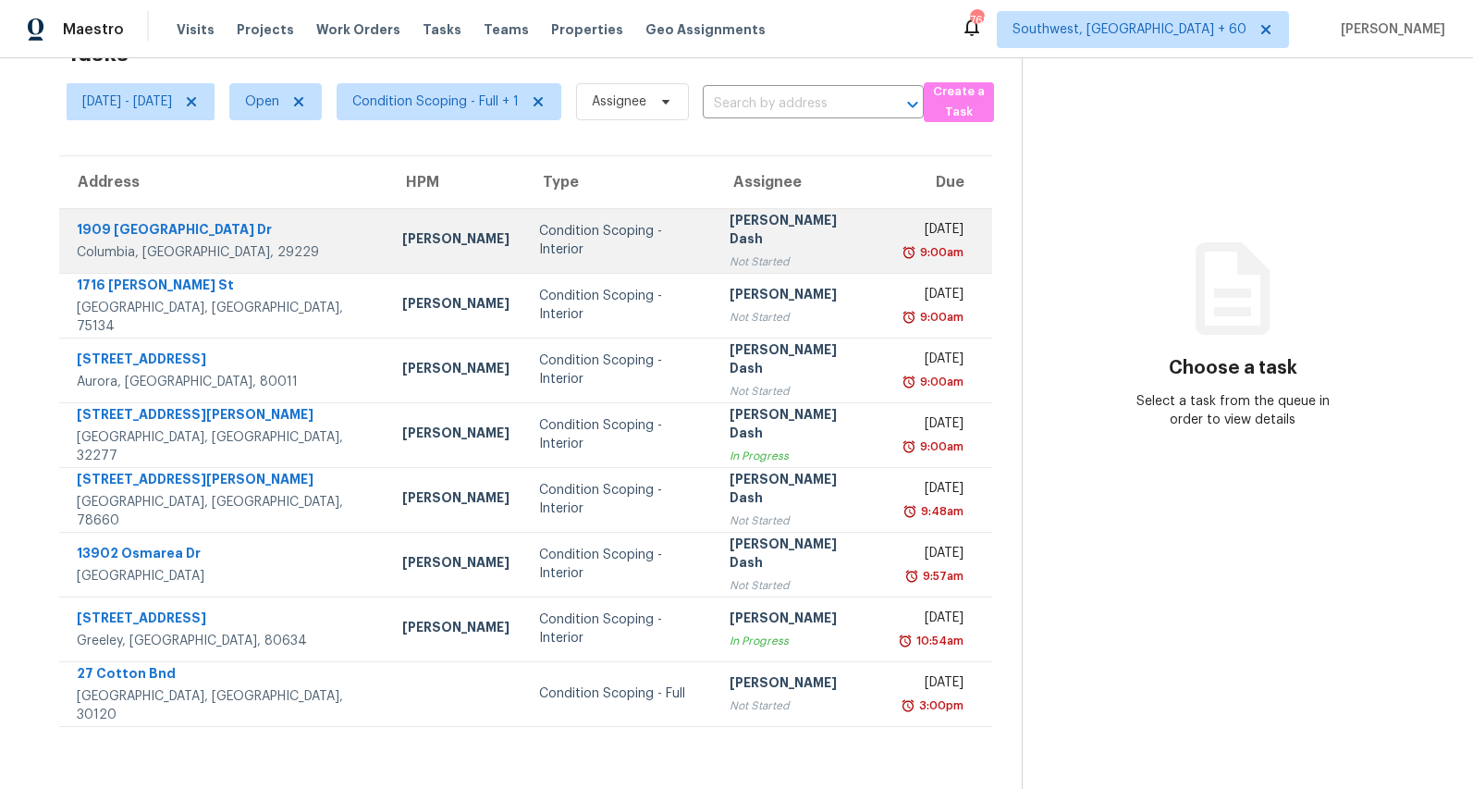
scroll to position [0, 0]
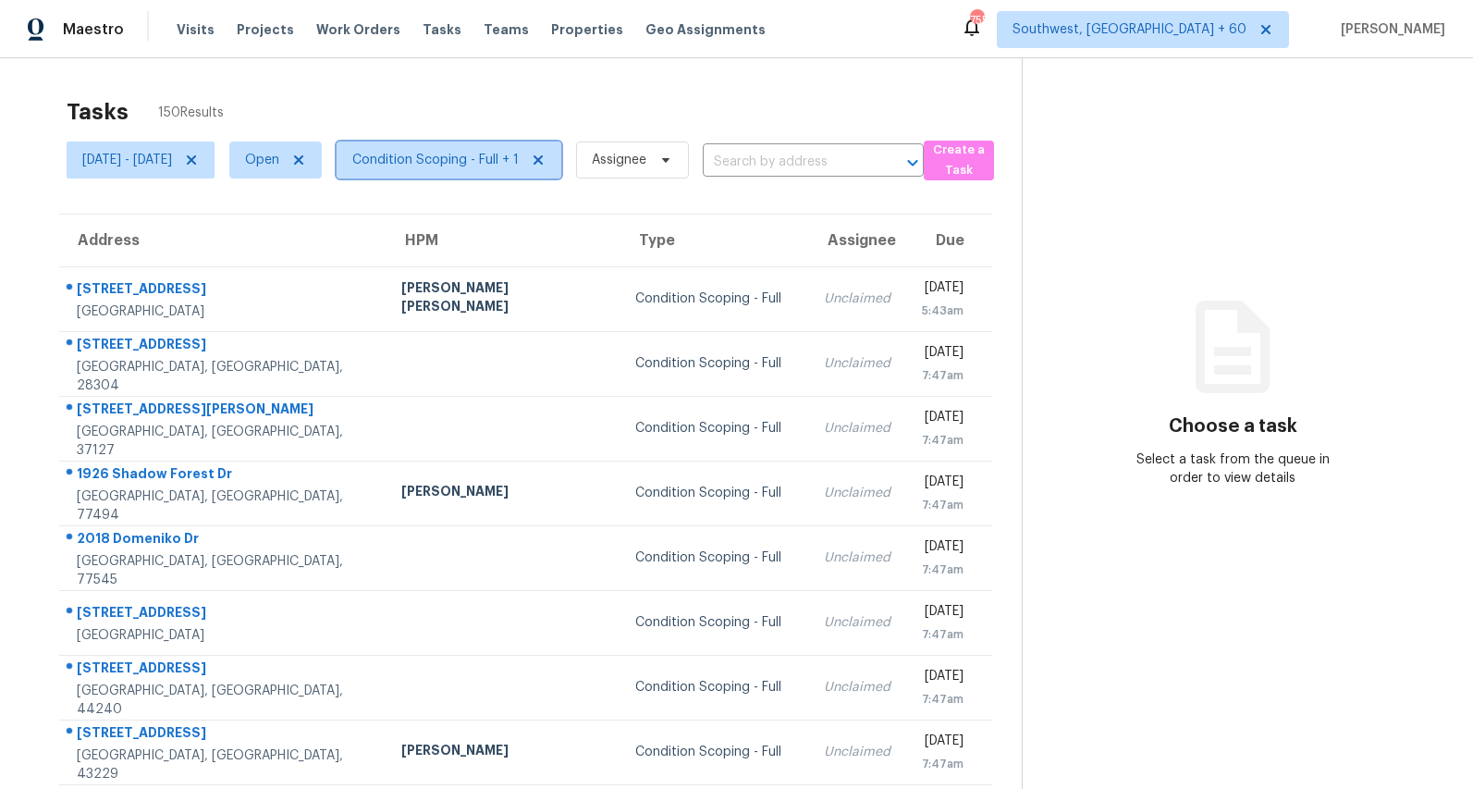
click at [470, 157] on span "Condition Scoping - Full + 1" at bounding box center [435, 160] width 166 height 18
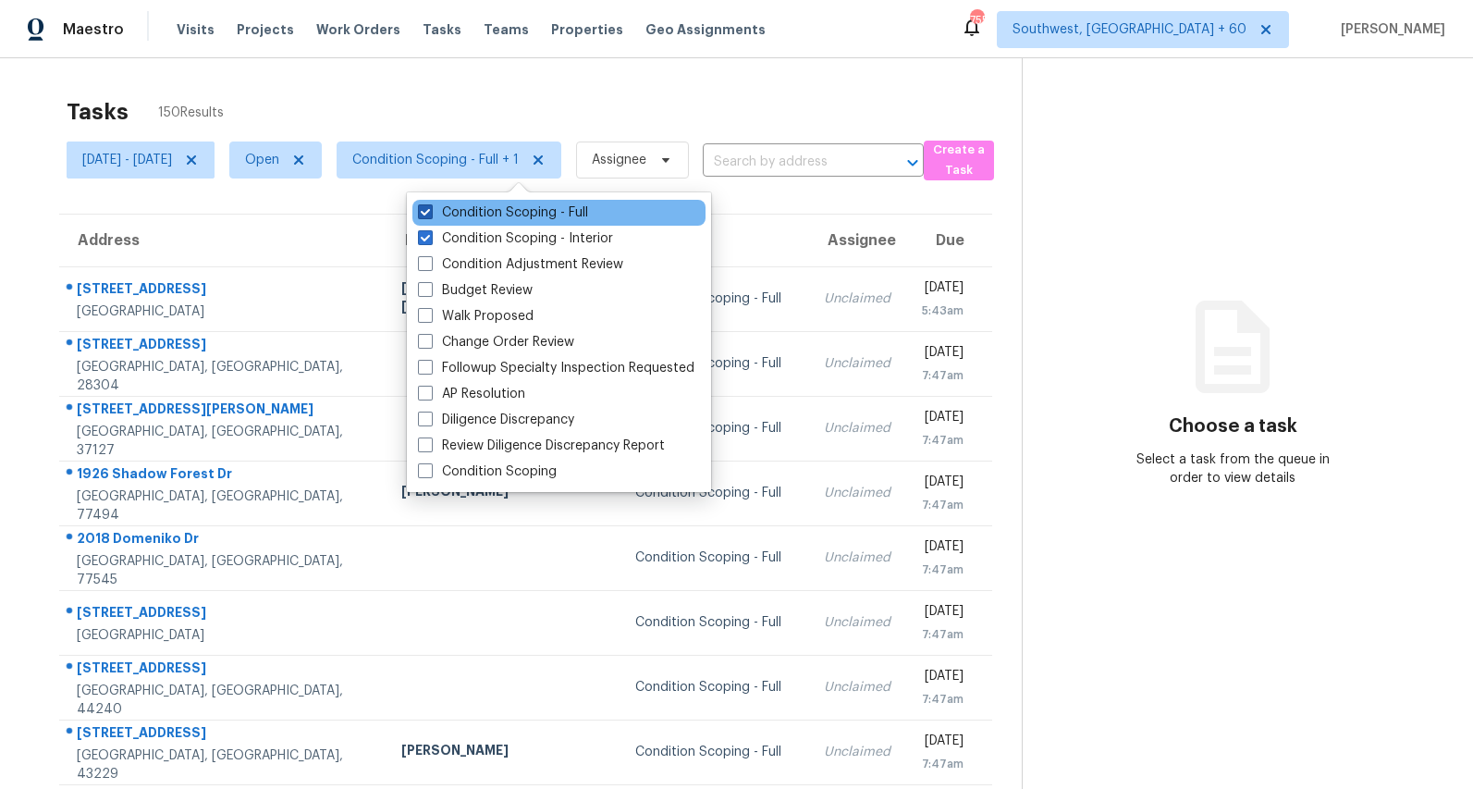
click at [463, 214] on label "Condition Scoping - Full" at bounding box center [503, 212] width 170 height 18
click at [430, 214] on input "Condition Scoping - Full" at bounding box center [424, 209] width 12 height 12
checkbox input "false"
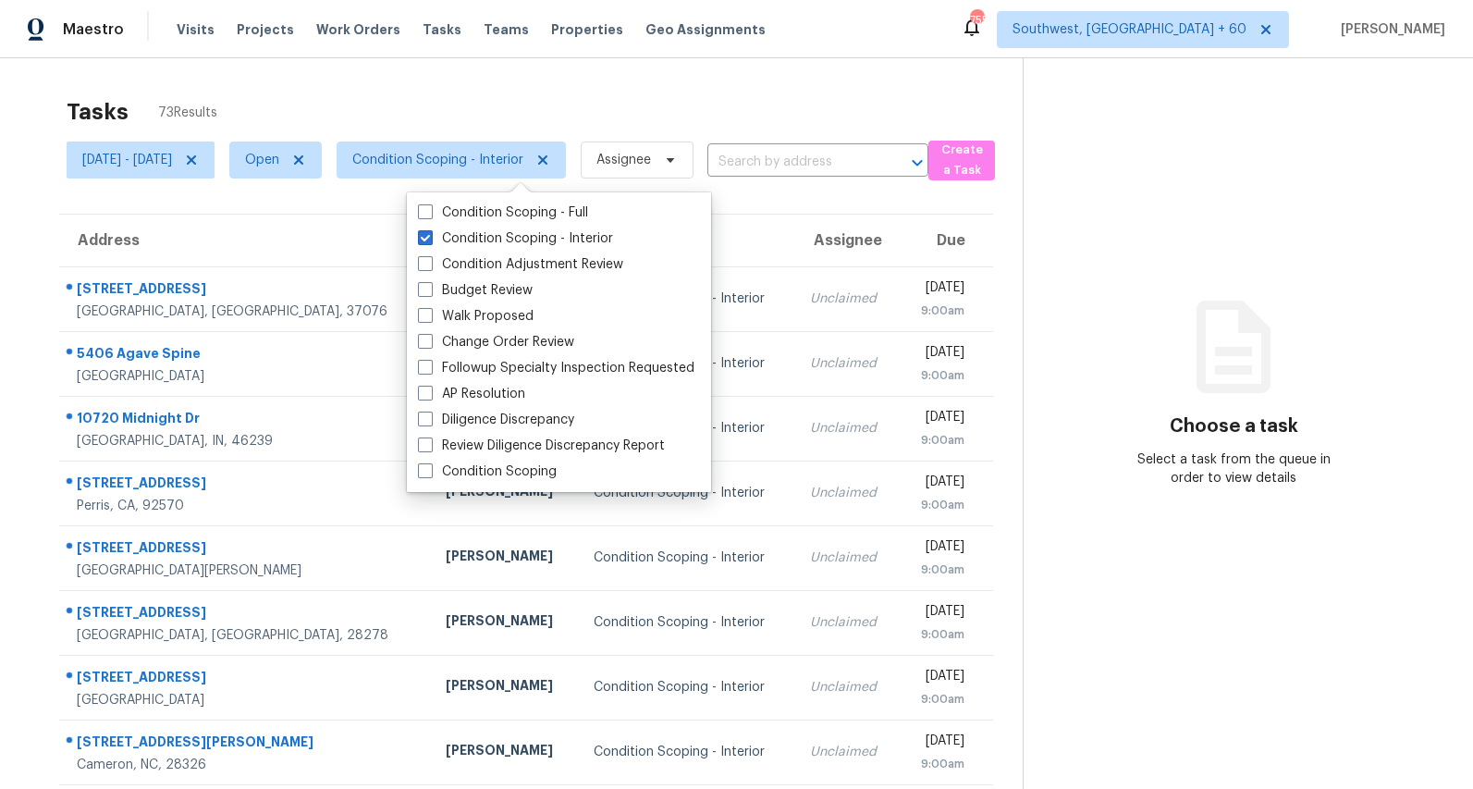
click at [495, 78] on div "Tasks 73 Results [DATE] - [DATE] Open Condition Scoping - Interior Assignee ​ C…" at bounding box center [736, 510] width 1473 height 905
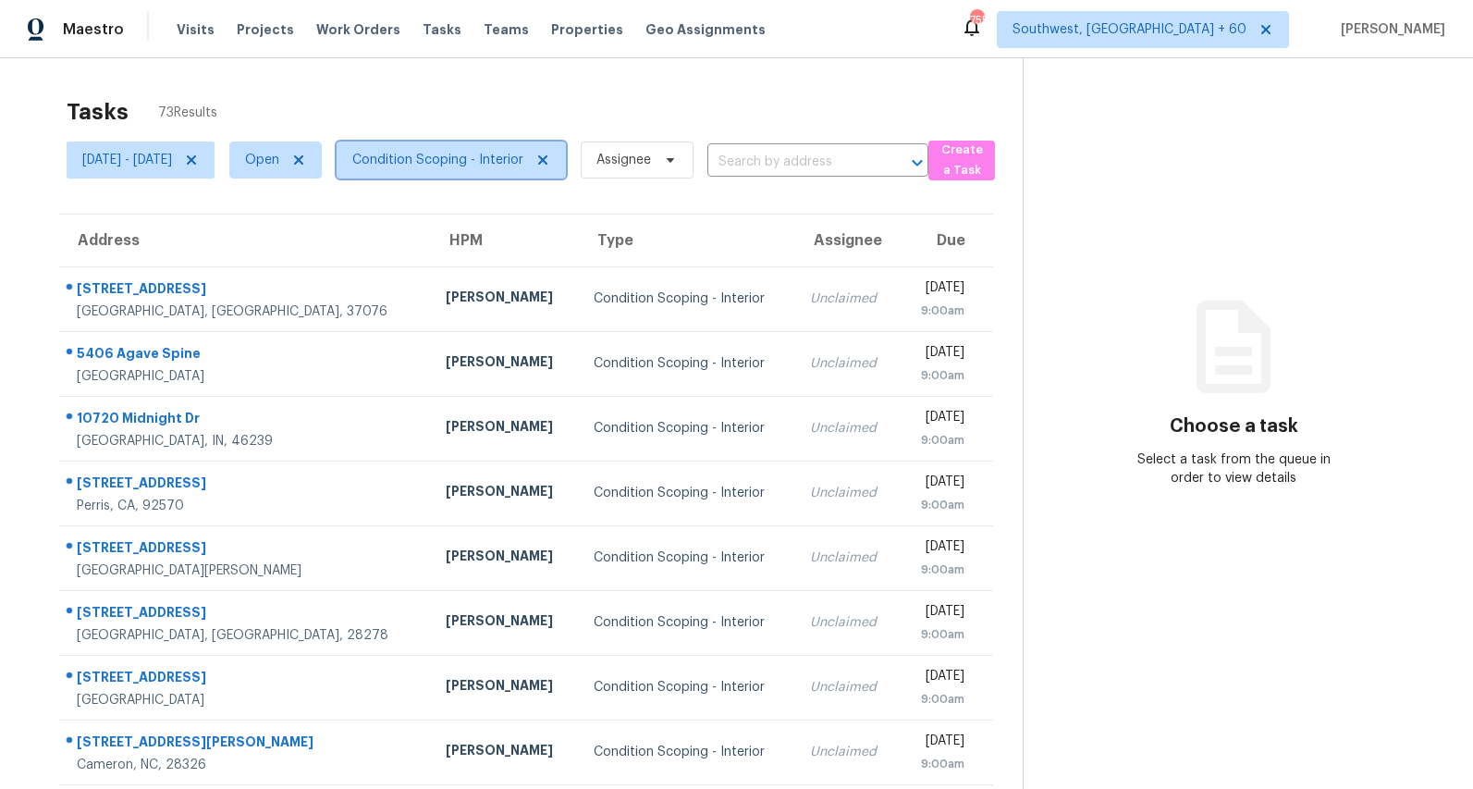
click at [495, 164] on span "Condition Scoping - Interior" at bounding box center [437, 160] width 171 height 18
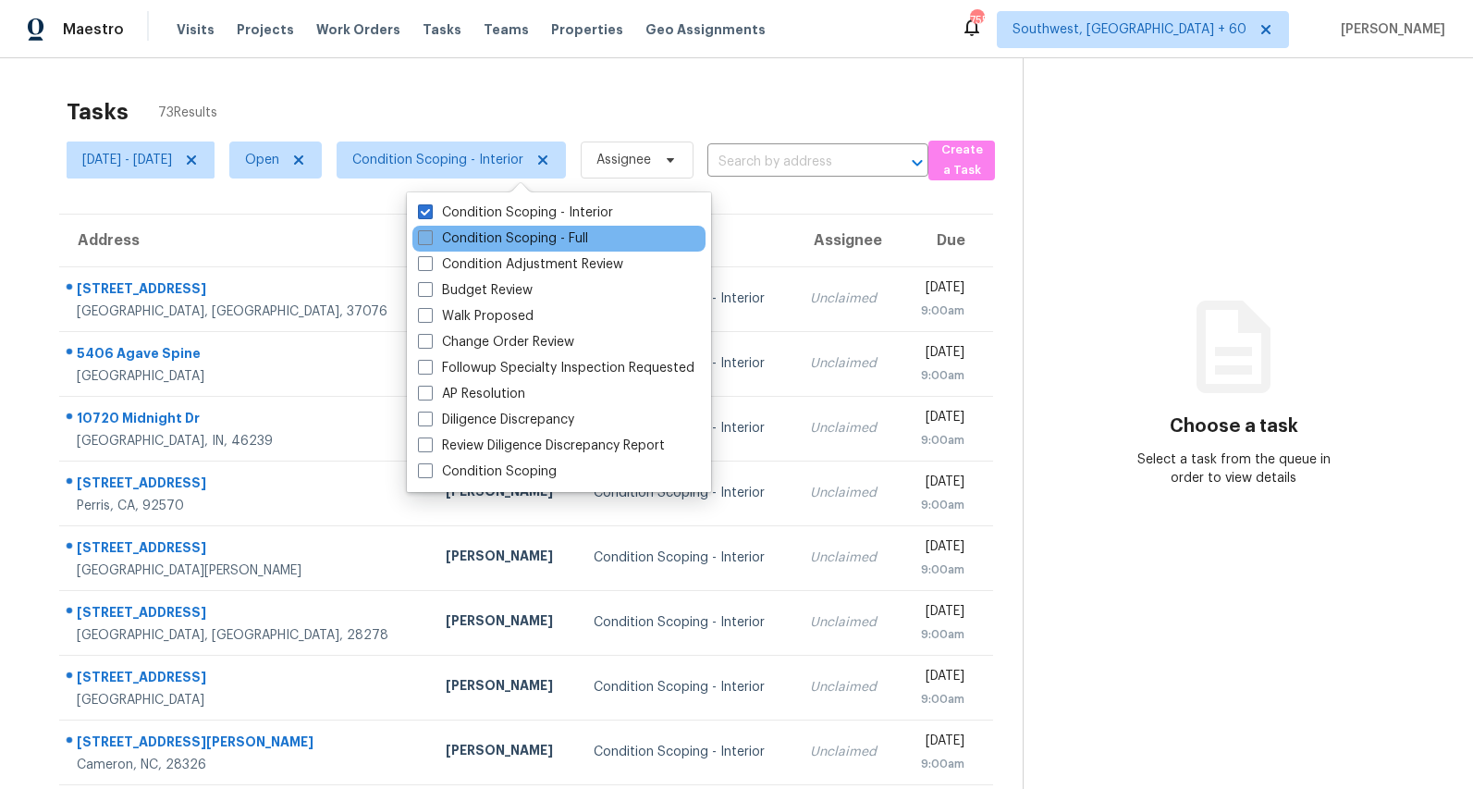
click at [497, 240] on label "Condition Scoping - Full" at bounding box center [503, 238] width 170 height 18
click at [430, 240] on input "Condition Scoping - Full" at bounding box center [424, 235] width 12 height 12
checkbox input "true"
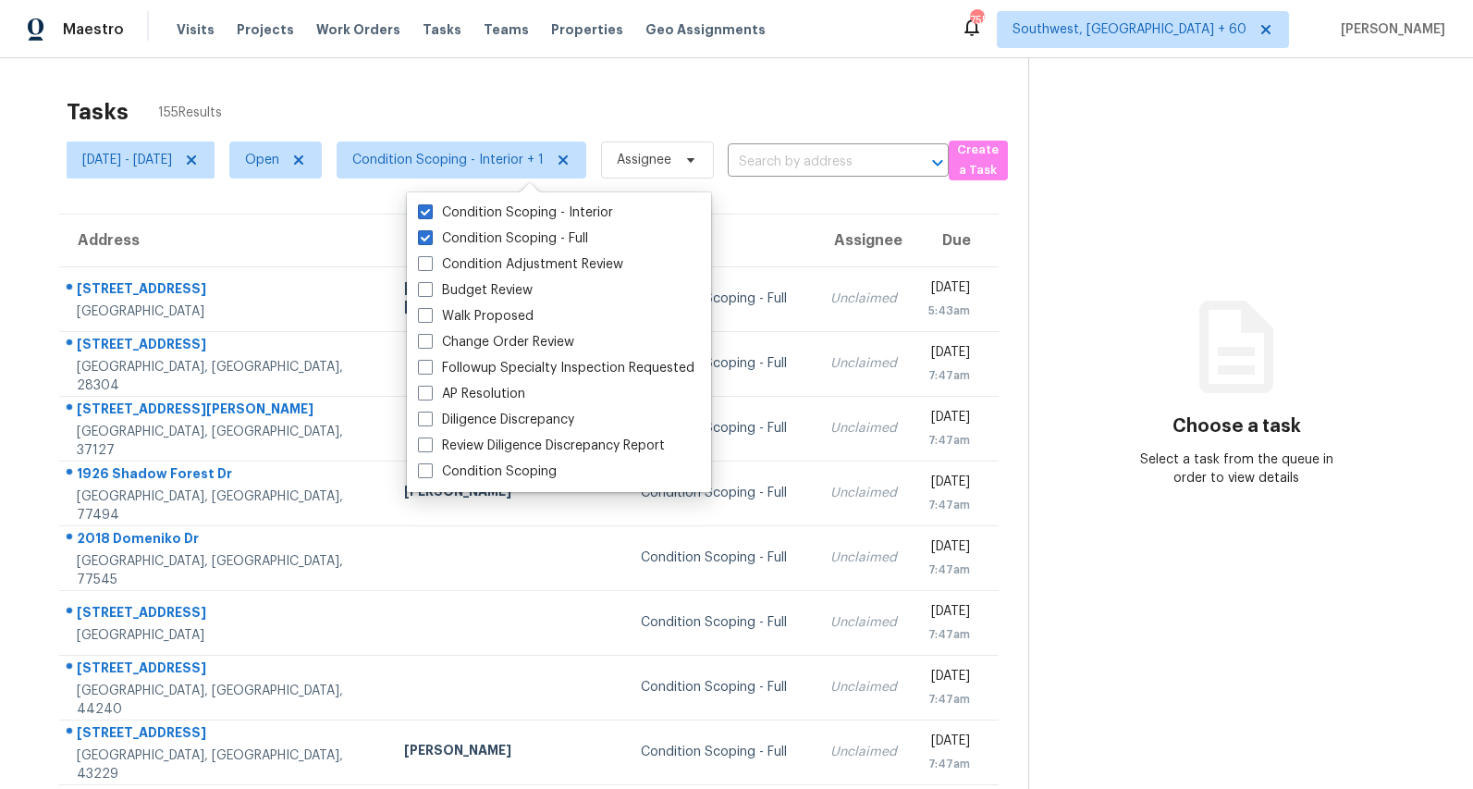
click at [448, 92] on div "Tasks 155 Results" at bounding box center [548, 112] width 962 height 48
